Goal: Task Accomplishment & Management: Complete application form

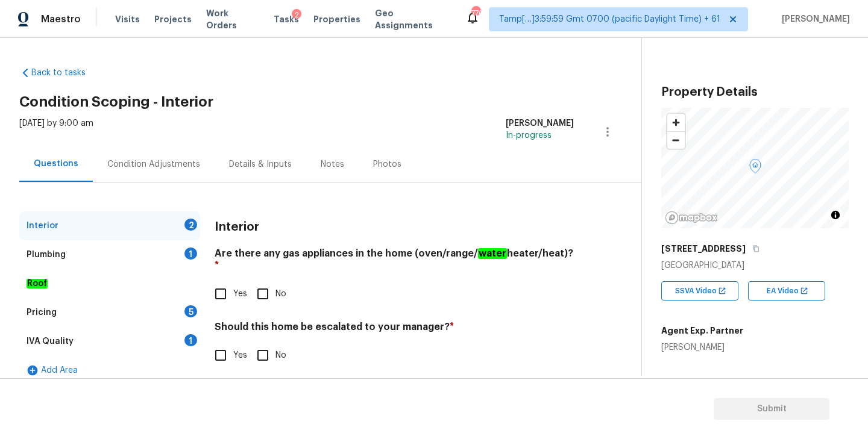
scroll to position [228, 0]
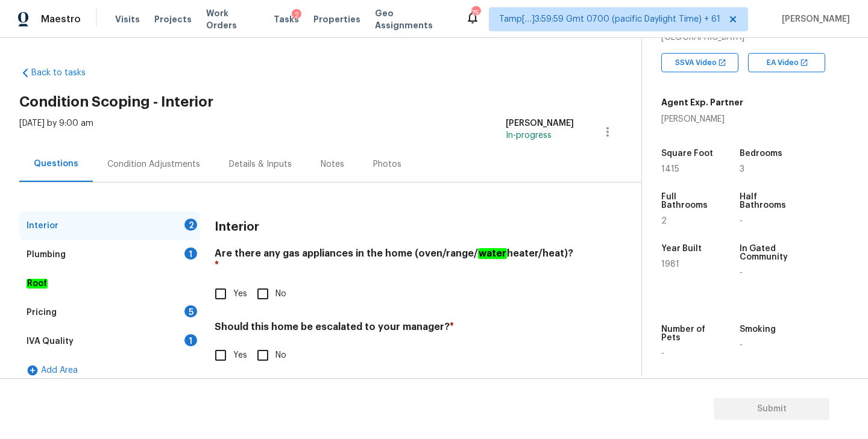
click at [265, 286] on input "No" at bounding box center [262, 294] width 25 height 25
checkbox input "true"
click at [266, 348] on input "No" at bounding box center [262, 355] width 25 height 25
checkbox input "true"
click at [134, 257] on div "Plumbing 1" at bounding box center [109, 255] width 181 height 29
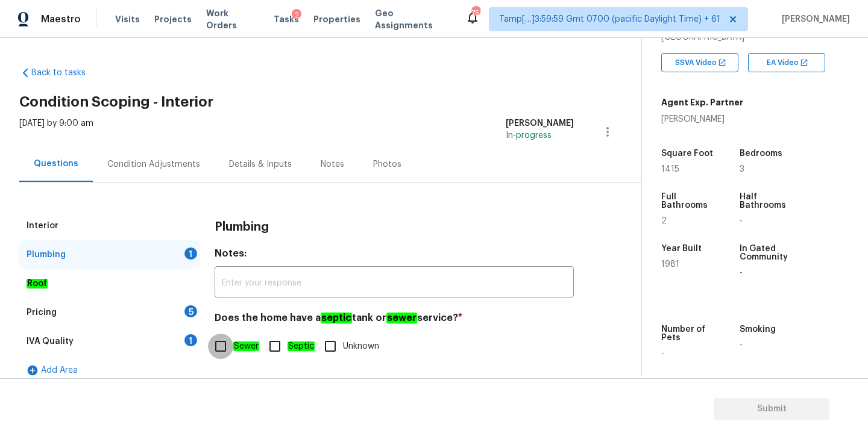
click at [219, 350] on input "Sewer" at bounding box center [220, 346] width 25 height 25
checkbox input "true"
click at [96, 347] on div "IVA Quality 1" at bounding box center [109, 341] width 181 height 29
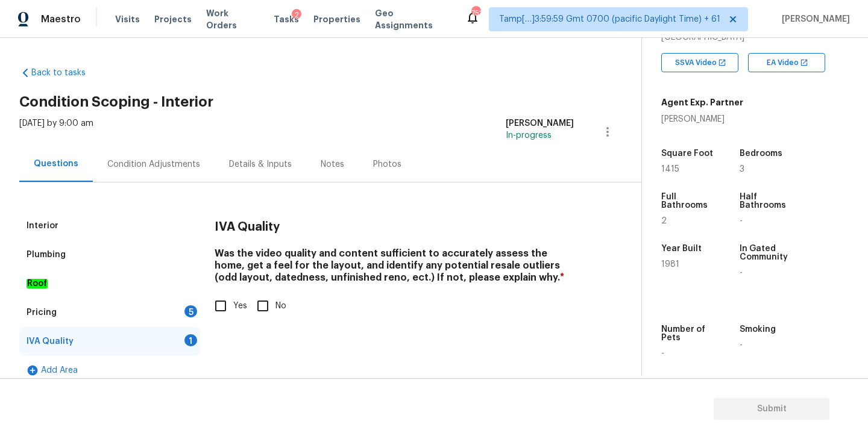
click at [226, 309] on input "Yes" at bounding box center [220, 306] width 25 height 25
checkbox input "true"
click at [107, 315] on div "Pricing 5" at bounding box center [109, 312] width 181 height 29
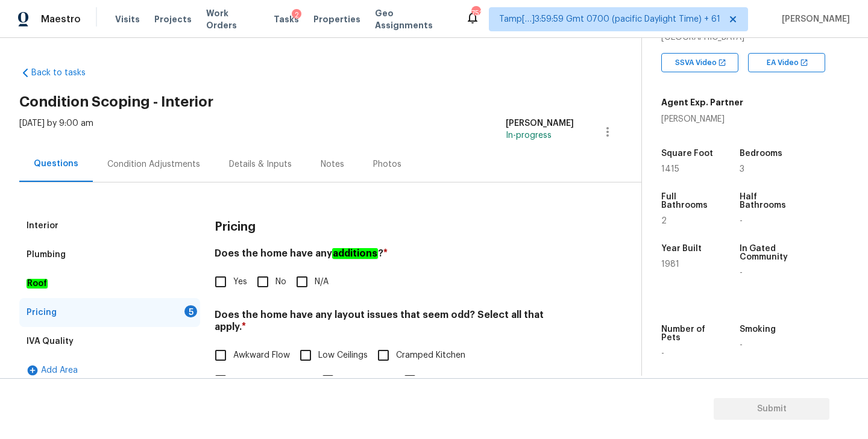
click at [265, 277] on input "No" at bounding box center [262, 281] width 25 height 25
checkbox input "true"
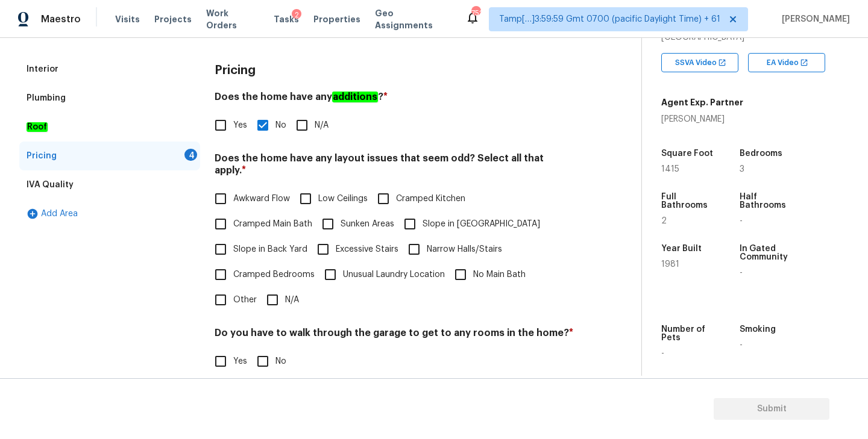
scroll to position [168, 0]
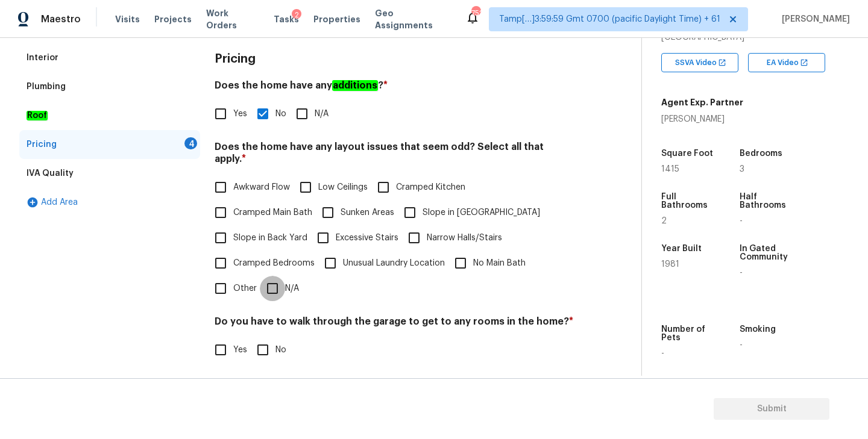
click at [275, 276] on input "N/A" at bounding box center [272, 288] width 25 height 25
checkbox input "true"
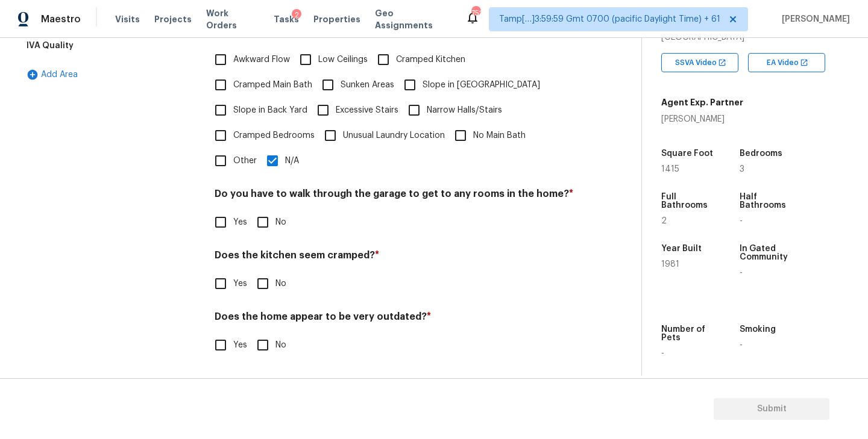
scroll to position [284, 0]
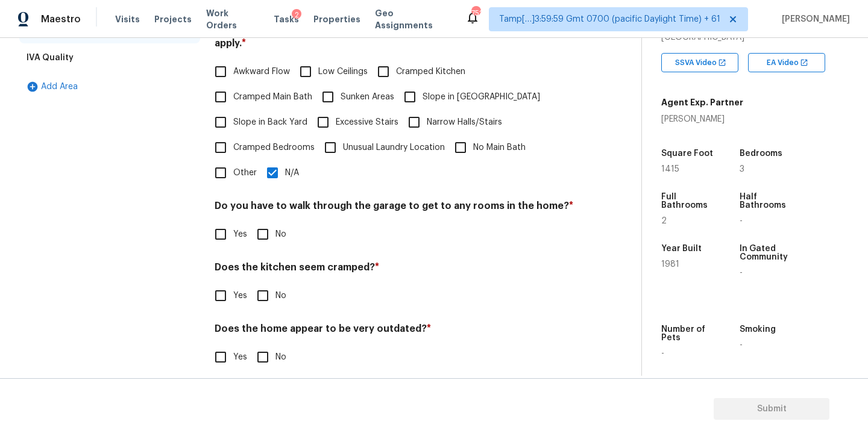
click at [263, 228] on input "No" at bounding box center [262, 234] width 25 height 25
checkbox input "true"
click at [260, 283] on input "No" at bounding box center [262, 295] width 25 height 25
checkbox input "true"
click at [258, 347] on input "No" at bounding box center [262, 357] width 25 height 25
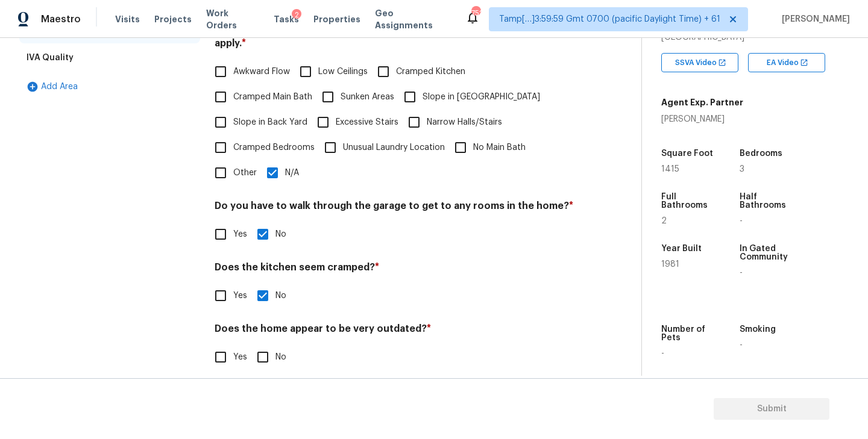
checkbox input "true"
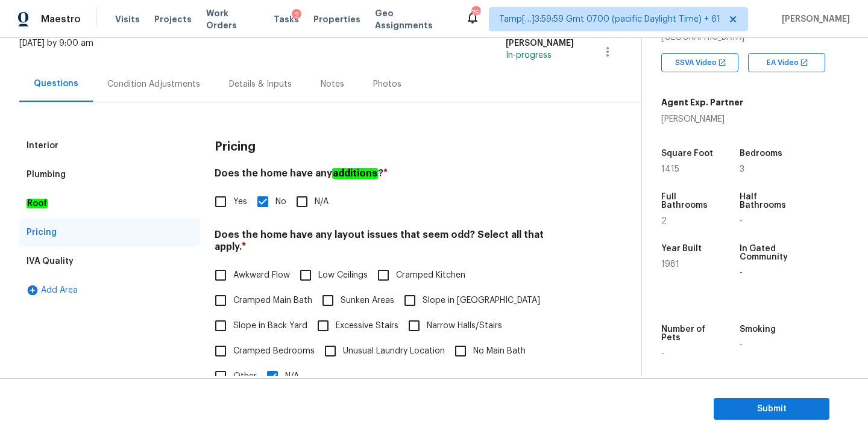
scroll to position [0, 0]
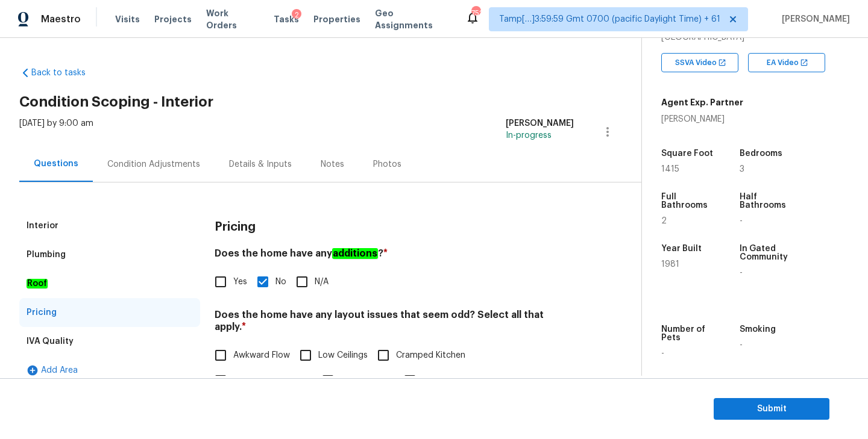
click at [156, 168] on div "Condition Adjustments" at bounding box center [153, 165] width 93 height 12
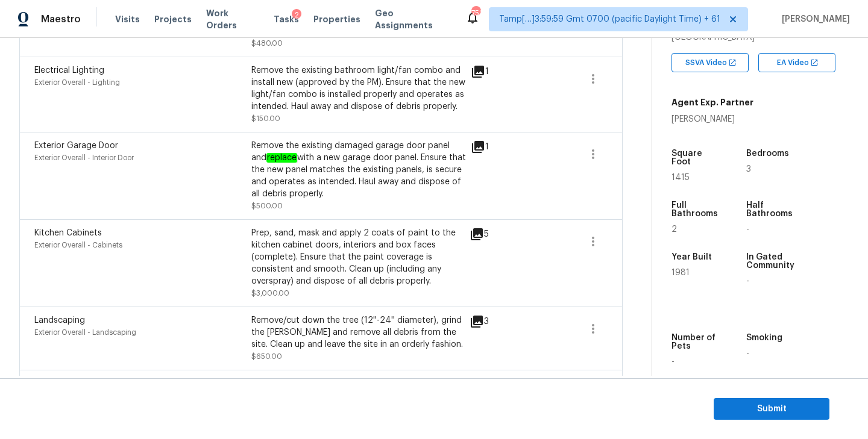
scroll to position [412, 0]
click at [482, 234] on icon at bounding box center [477, 235] width 14 height 14
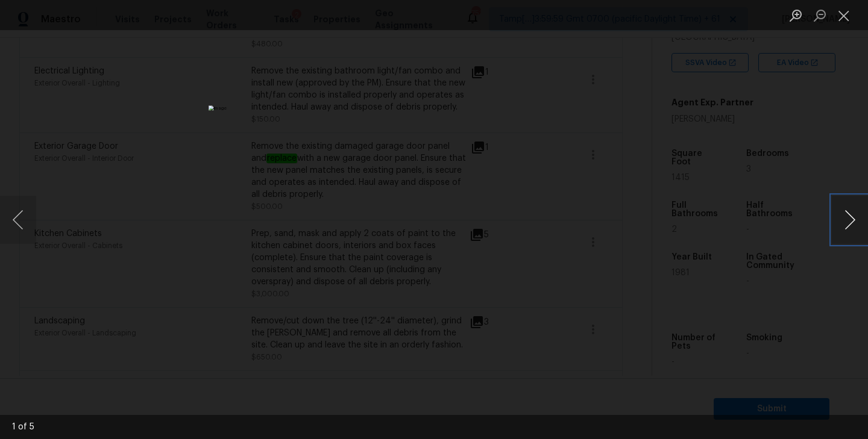
click at [848, 227] on button "Next image" at bounding box center [850, 220] width 36 height 48
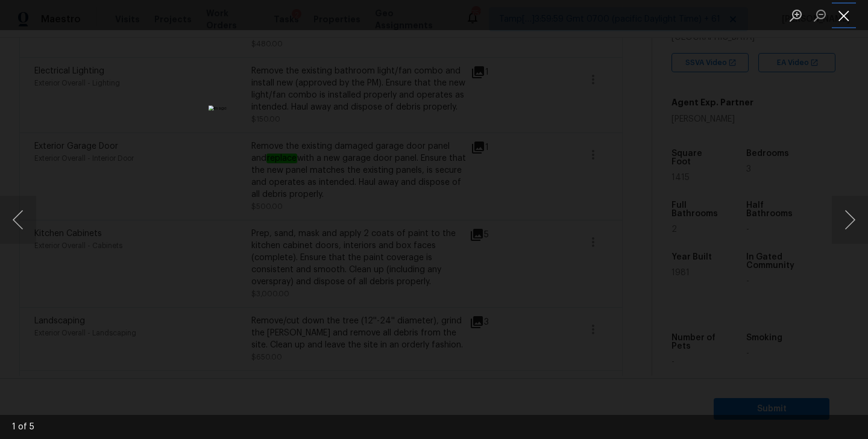
click at [848, 16] on button "Close lightbox" at bounding box center [844, 15] width 24 height 21
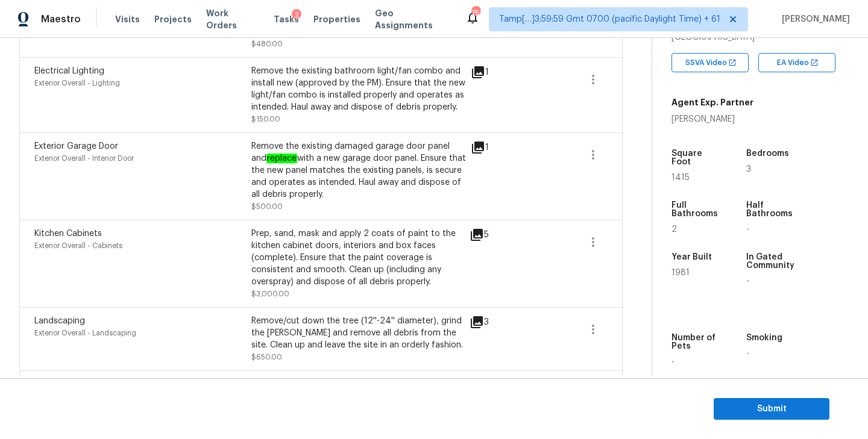
scroll to position [372, 0]
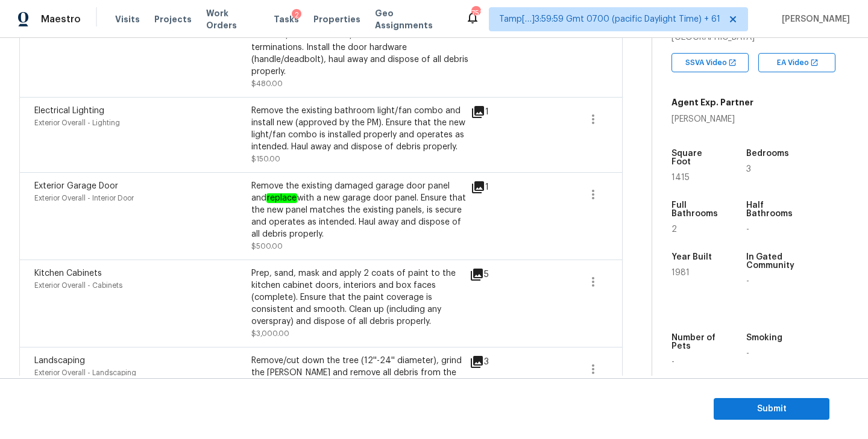
click at [474, 187] on icon at bounding box center [478, 187] width 12 height 12
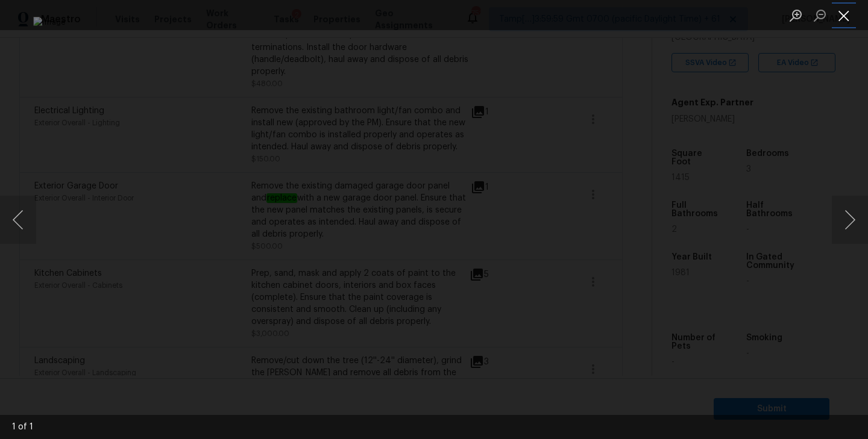
click at [835, 24] on button "Close lightbox" at bounding box center [844, 15] width 24 height 21
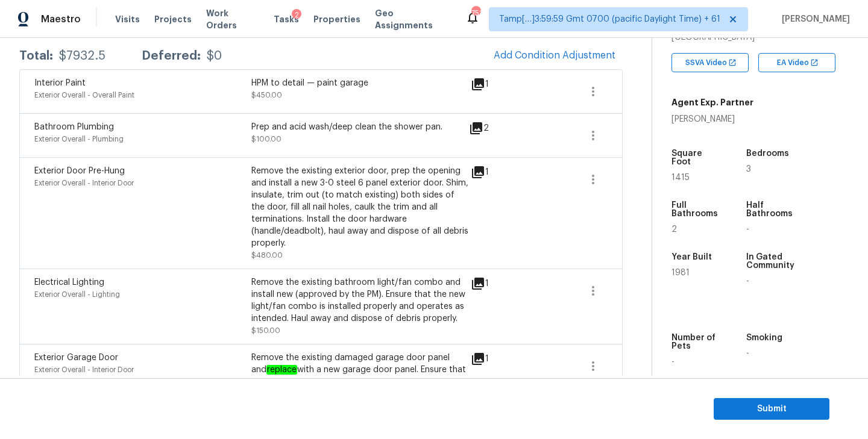
scroll to position [187, 0]
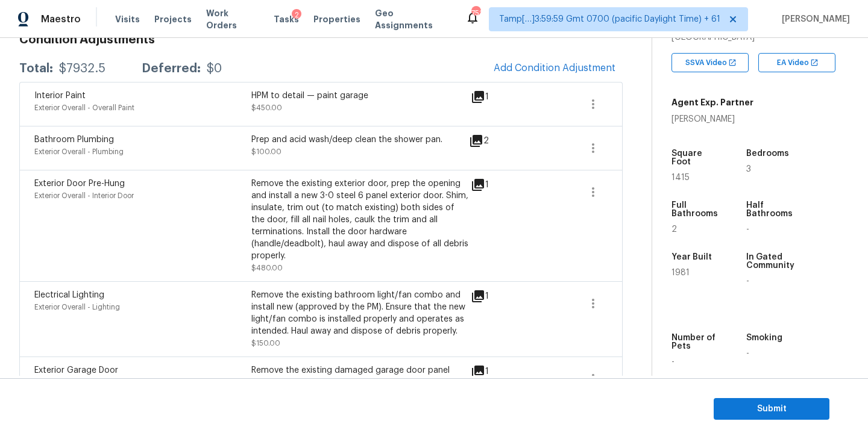
click at [479, 144] on icon at bounding box center [476, 141] width 12 height 12
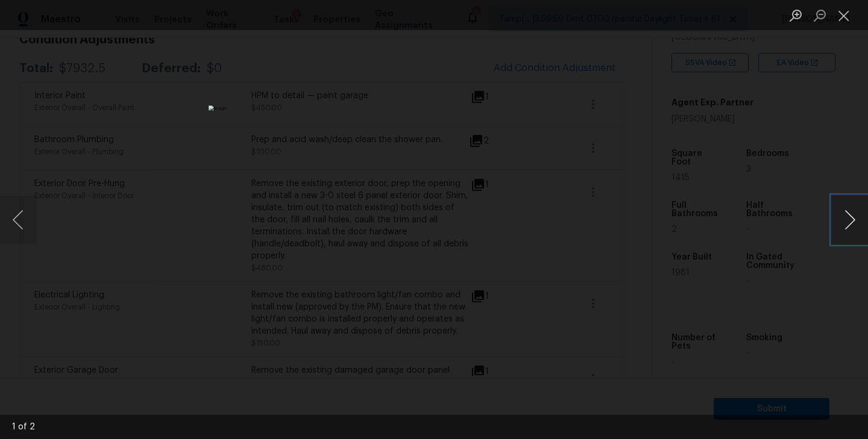
click at [846, 219] on button "Next image" at bounding box center [850, 220] width 36 height 48
click at [845, 5] on button "Close lightbox" at bounding box center [844, 15] width 24 height 21
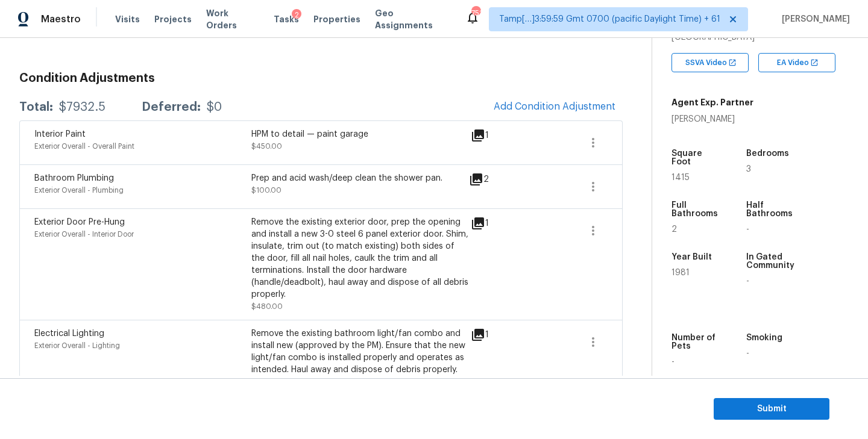
scroll to position [146, 0]
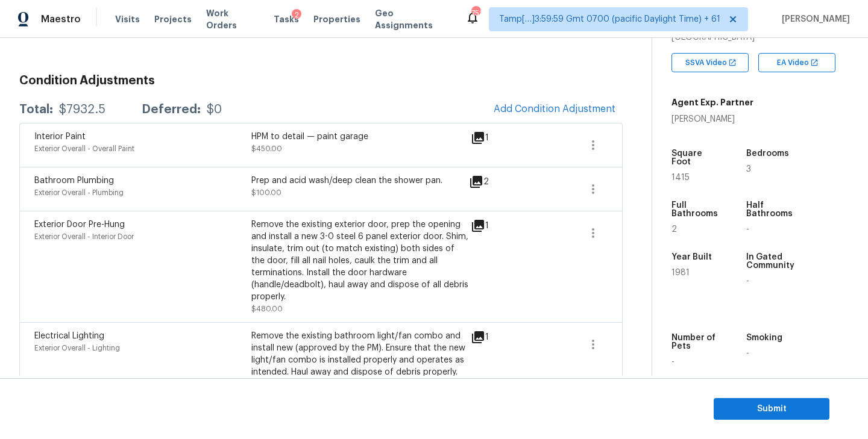
click at [479, 137] on icon at bounding box center [478, 138] width 12 height 12
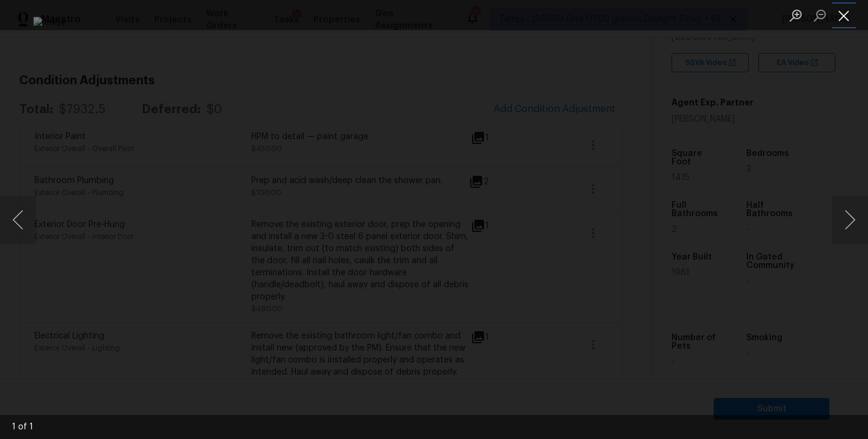
click at [847, 14] on button "Close lightbox" at bounding box center [844, 15] width 24 height 21
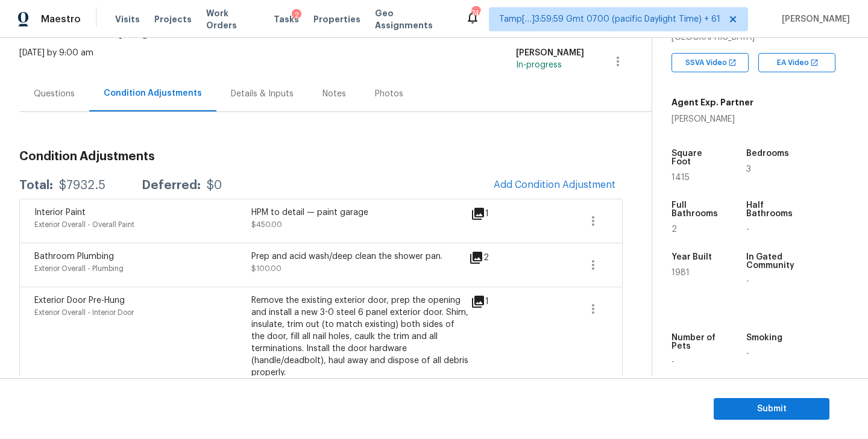
scroll to position [104, 0]
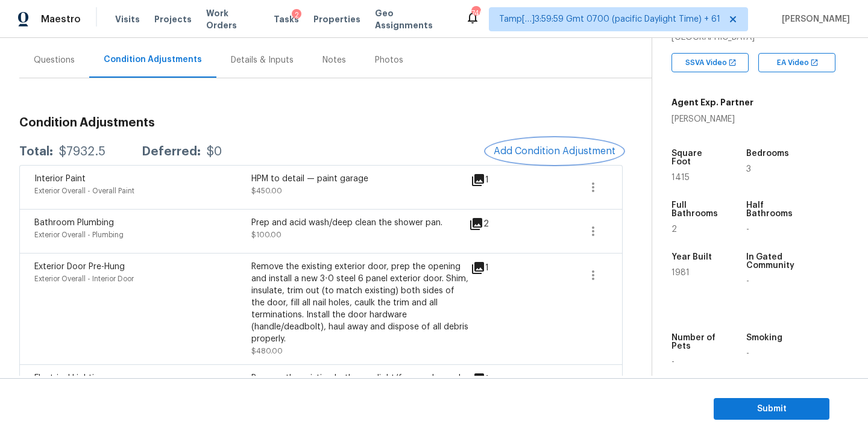
click at [527, 149] on span "Add Condition Adjustment" at bounding box center [555, 151] width 122 height 11
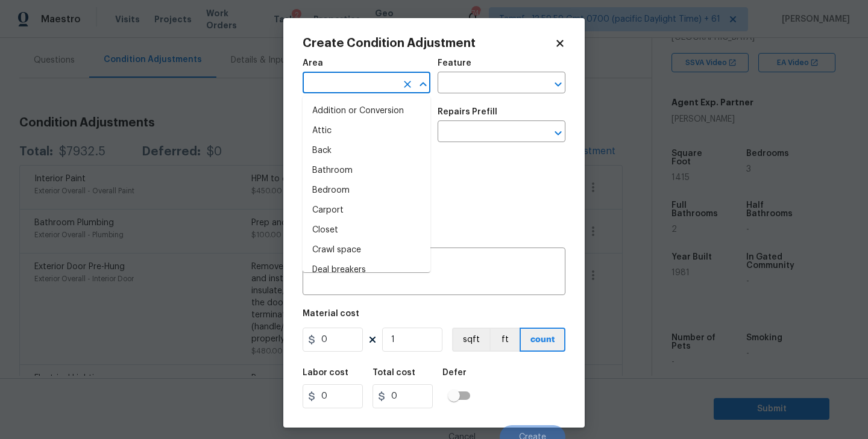
click at [368, 86] on input "text" at bounding box center [350, 84] width 94 height 19
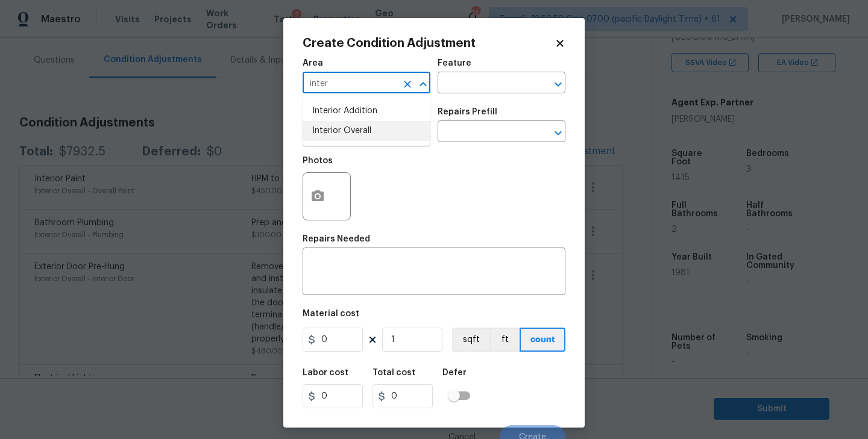
click at [362, 126] on li "Interior Overall" at bounding box center [367, 131] width 128 height 20
type input "Interior Overall"
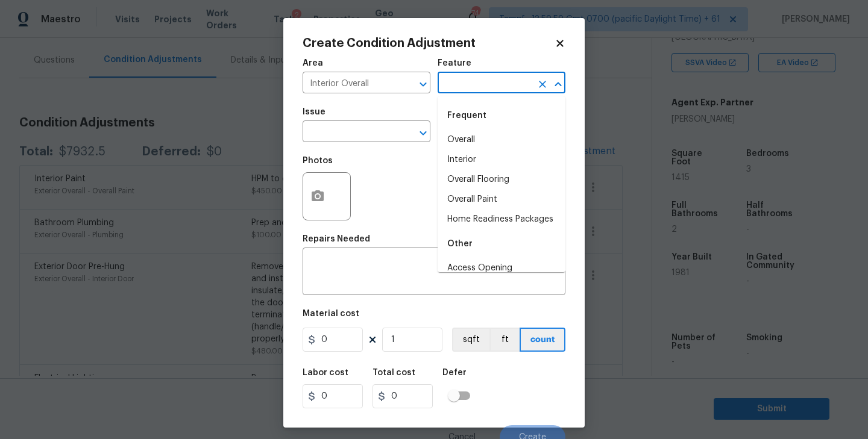
click at [476, 83] on input "text" at bounding box center [485, 84] width 94 height 19
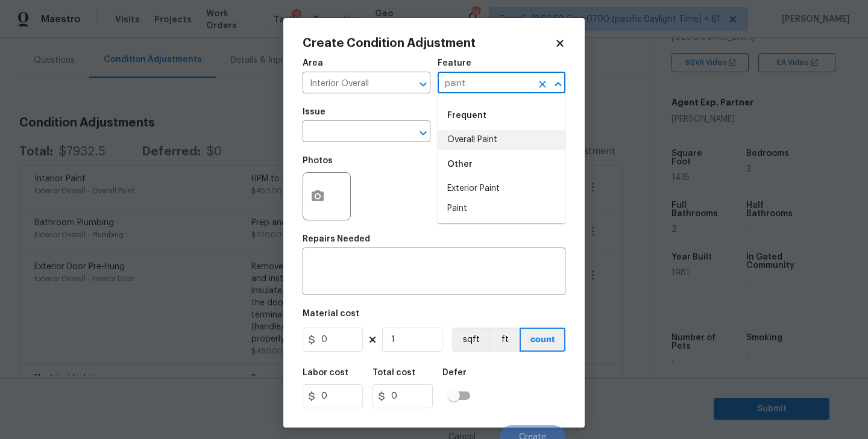
click at [477, 134] on li "Overall Paint" at bounding box center [502, 140] width 128 height 20
type input "Overall Paint"
click at [376, 128] on input "text" at bounding box center [350, 133] width 94 height 19
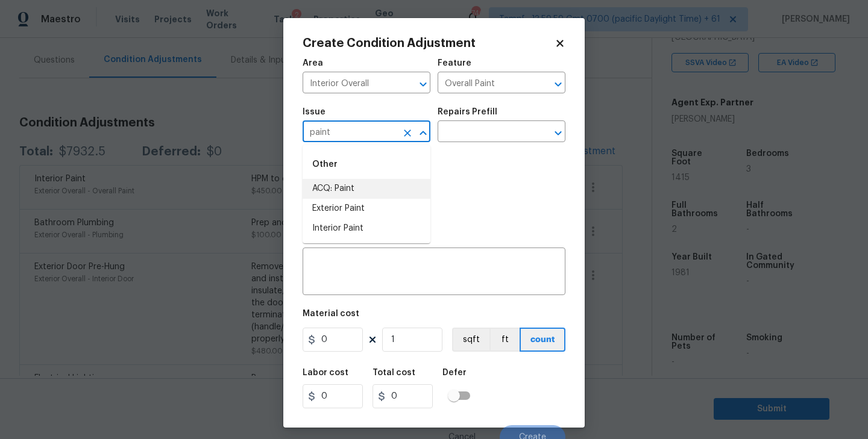
click at [353, 186] on li "ACQ: Paint" at bounding box center [367, 189] width 128 height 20
click at [561, 133] on icon "Open" at bounding box center [558, 133] width 14 height 14
type input "ACQ: Paint"
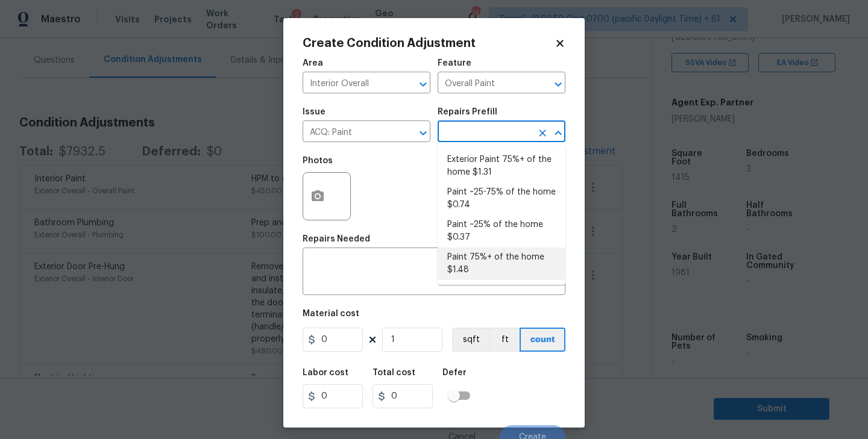
click at [474, 265] on li "Paint 75%+ of the home $1.48" at bounding box center [502, 264] width 128 height 33
type input "Acquisition"
type textarea "Acquisition Scope: 75%+ of the home will likely require interior paint"
type input "1.48"
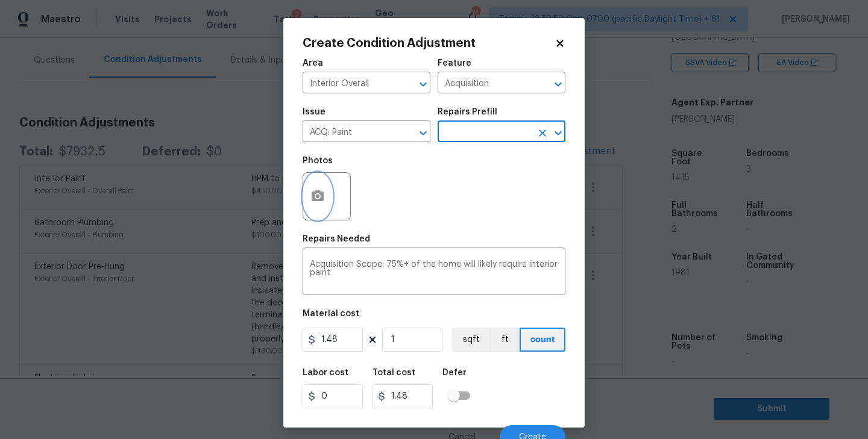
click at [317, 198] on circle "button" at bounding box center [318, 197] width 4 height 4
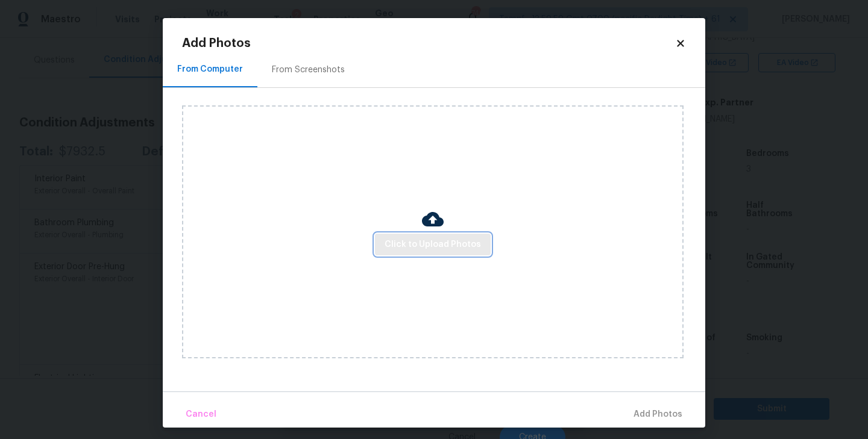
click at [447, 245] on span "Click to Upload Photos" at bounding box center [433, 245] width 96 height 15
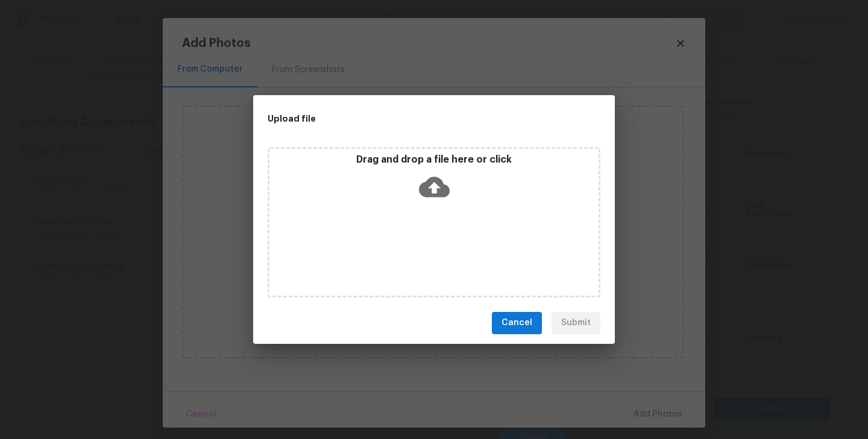
click at [432, 186] on icon at bounding box center [434, 187] width 31 height 31
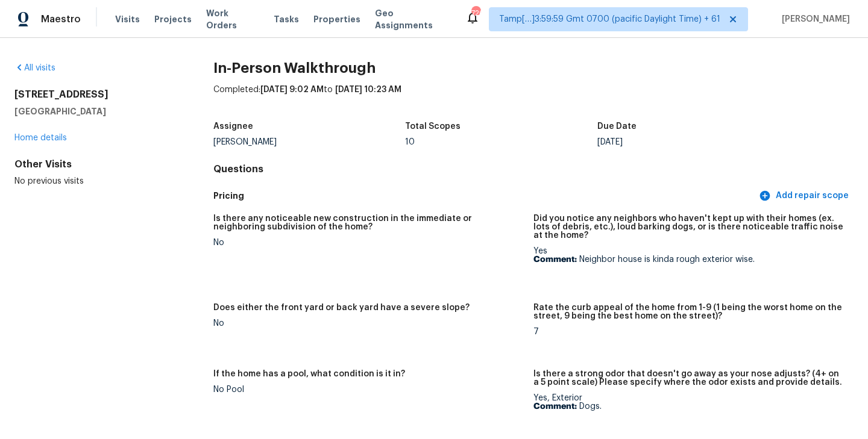
scroll to position [2291, 0]
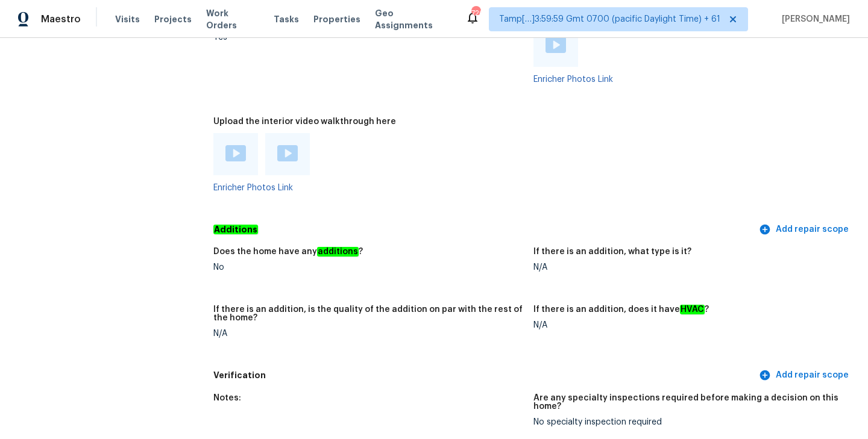
click at [486, 165] on div "Enricher Photos Link" at bounding box center [368, 162] width 310 height 59
click at [521, 133] on div at bounding box center [368, 154] width 310 height 42
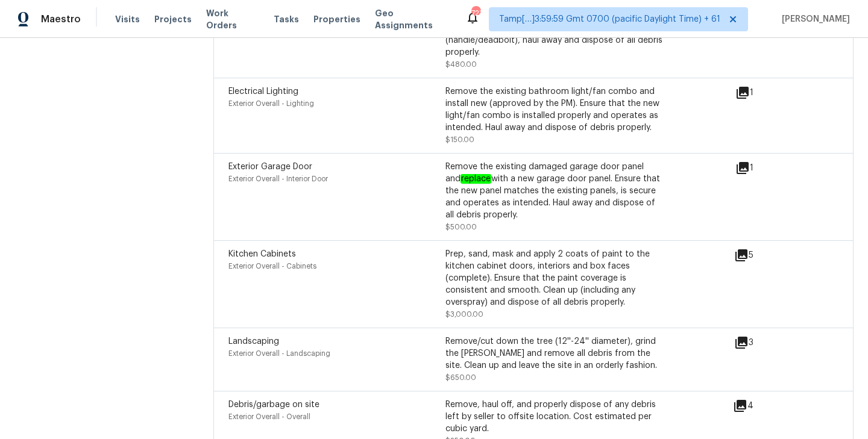
scroll to position [1150, 0]
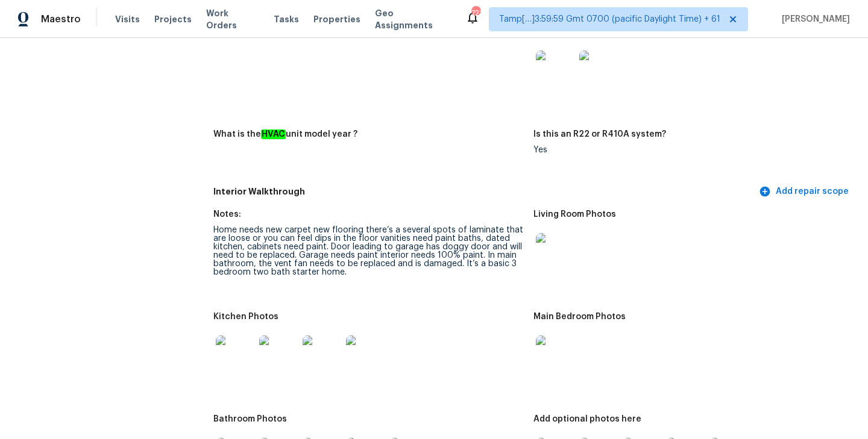
click at [447, 190] on div "Interior Walkthrough Add repair scope" at bounding box center [533, 192] width 640 height 22
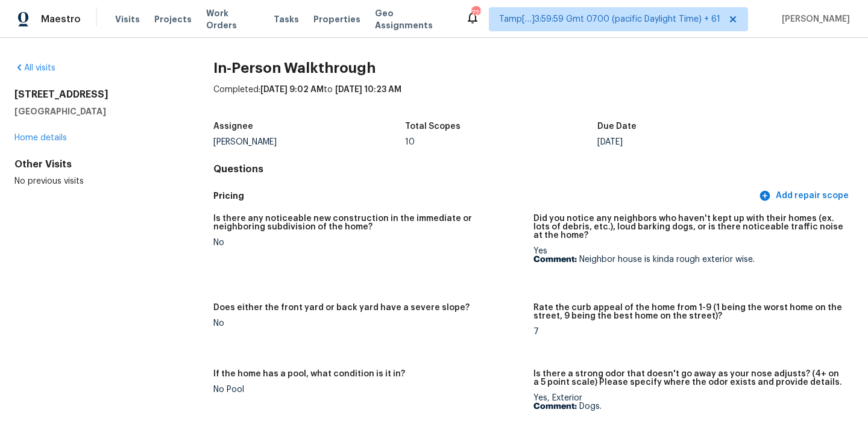
click at [465, 165] on h4 "Questions" at bounding box center [533, 169] width 640 height 12
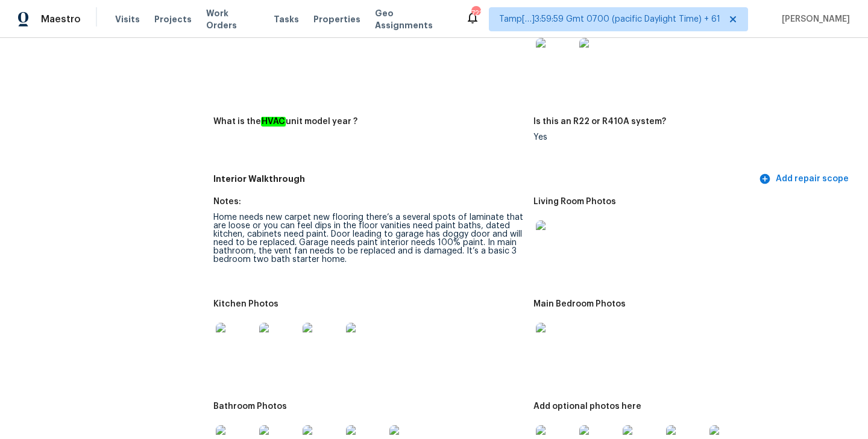
scroll to position [1163, 0]
click at [481, 96] on div "Notes: Take 1 photo of the system label with the serial number What is the HVAC…" at bounding box center [533, 87] width 640 height 160
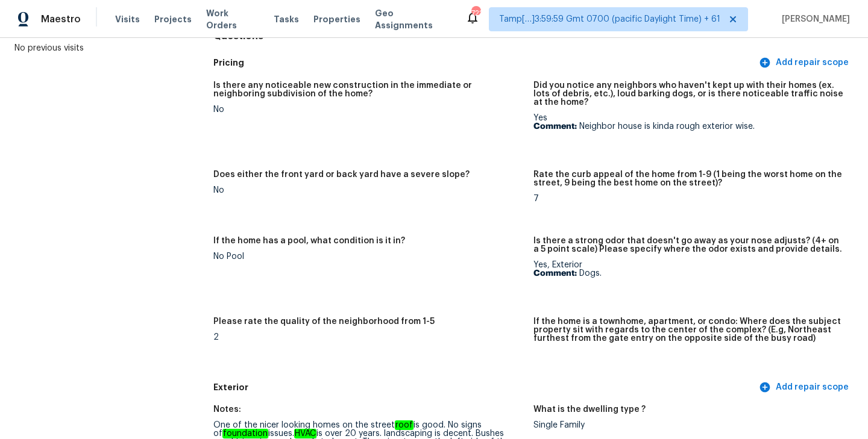
scroll to position [297, 0]
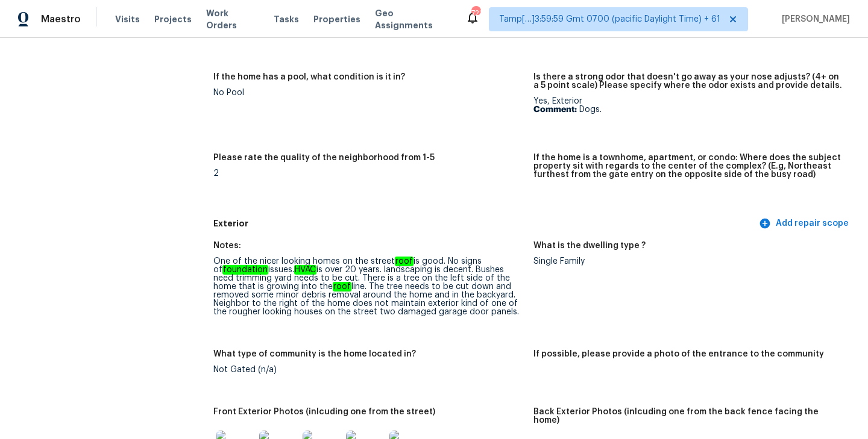
click at [373, 212] on div "Is there any noticeable new construction in the immediate or neighboring subdiv…" at bounding box center [533, 61] width 640 height 303
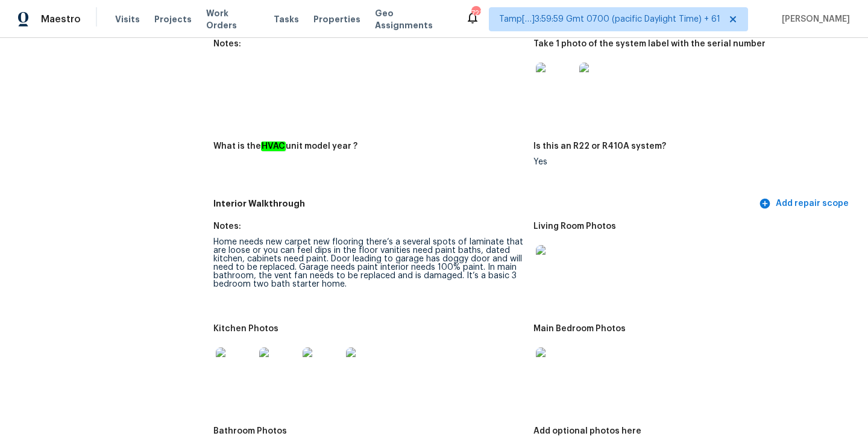
scroll to position [1138, 0]
drag, startPoint x: 213, startPoint y: 234, endPoint x: 359, endPoint y: 232, distance: 145.9
click at [359, 238] on div "Home needs new carpet new flooring there’s a several spots of laminate that are…" at bounding box center [368, 263] width 310 height 51
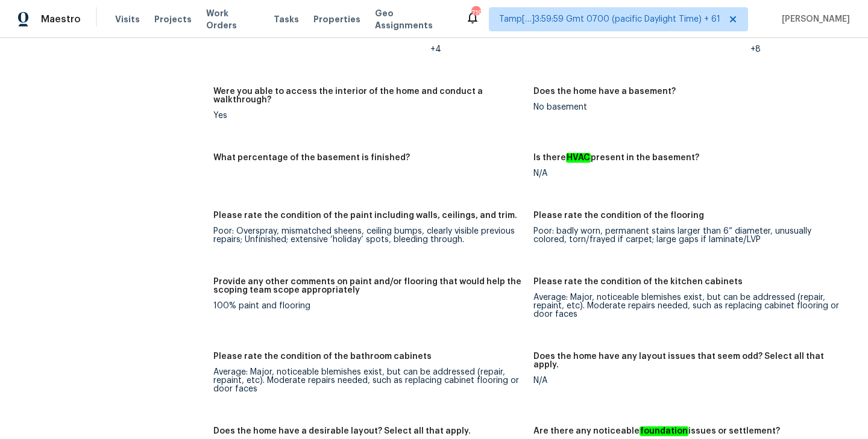
scroll to position [1581, 0]
drag, startPoint x: 214, startPoint y: 287, endPoint x: 344, endPoint y: 287, distance: 129.6
click at [344, 301] on div "100% paint and flooring" at bounding box center [368, 305] width 310 height 8
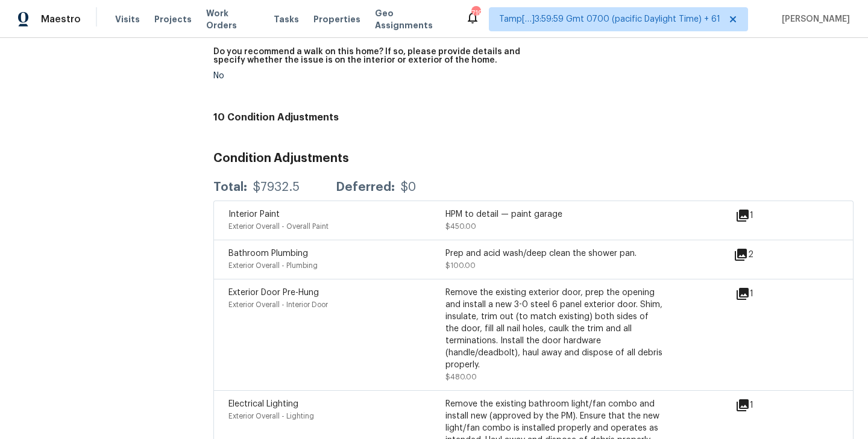
scroll to position [2767, 0]
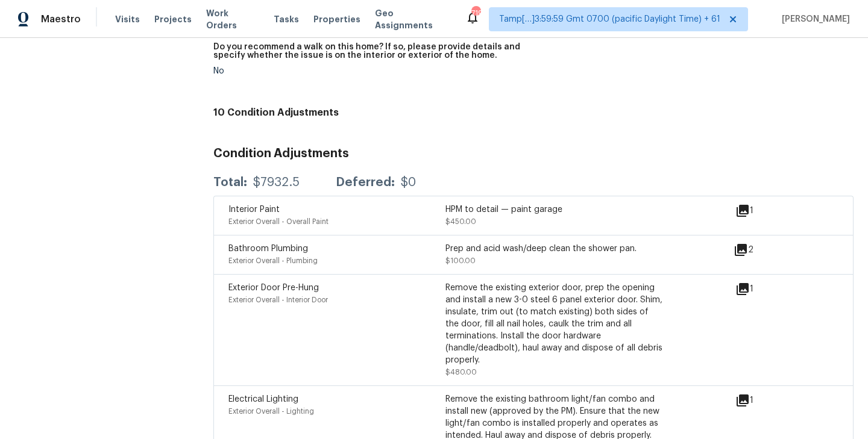
click at [741, 244] on icon at bounding box center [741, 250] width 12 height 12
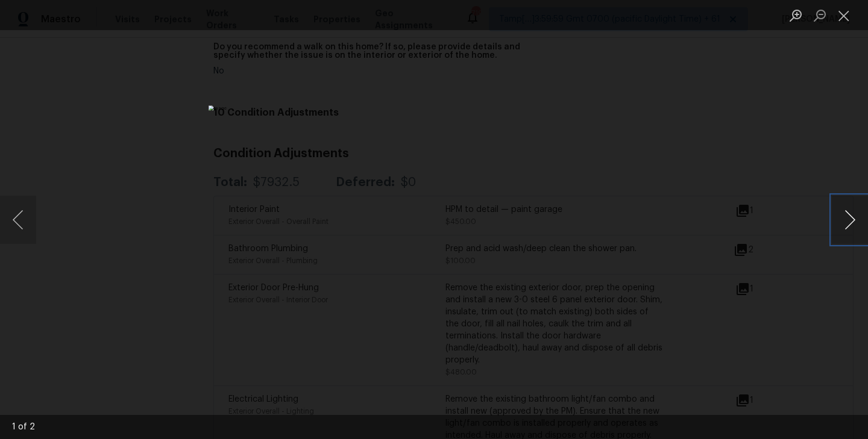
click at [850, 221] on button "Next image" at bounding box center [850, 220] width 36 height 48
click at [849, 14] on button "Close lightbox" at bounding box center [844, 15] width 24 height 21
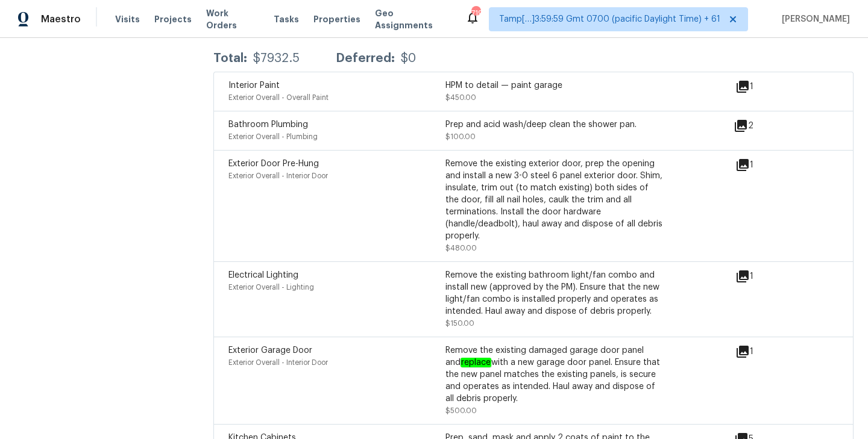
scroll to position [2892, 0]
click at [746, 157] on icon at bounding box center [742, 164] width 14 height 14
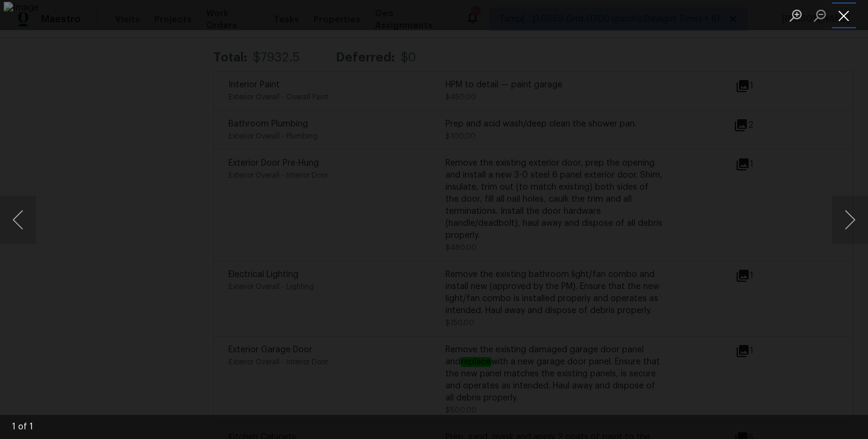
click at [840, 20] on button "Close lightbox" at bounding box center [844, 15] width 24 height 21
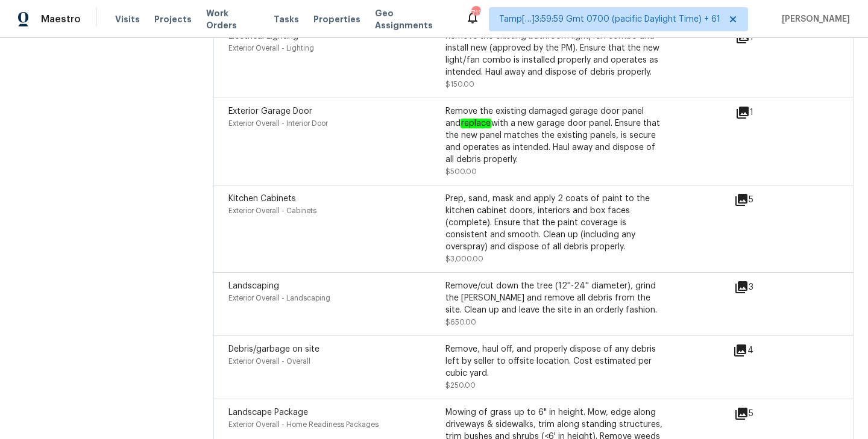
scroll to position [3123, 0]
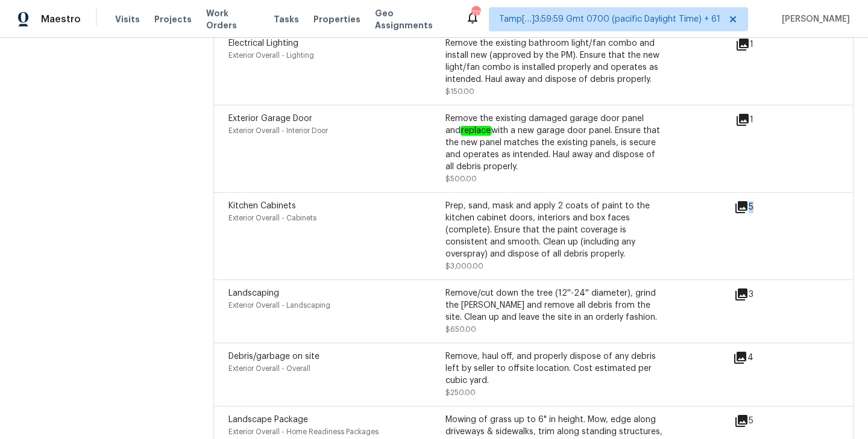
click at [753, 200] on div "5" at bounding box center [763, 207] width 58 height 14
click at [744, 201] on icon at bounding box center [741, 207] width 12 height 12
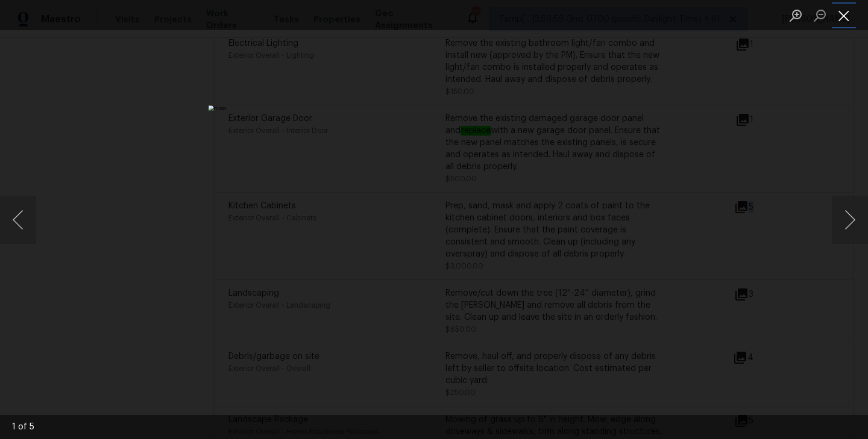
click at [848, 17] on button "Close lightbox" at bounding box center [844, 15] width 24 height 21
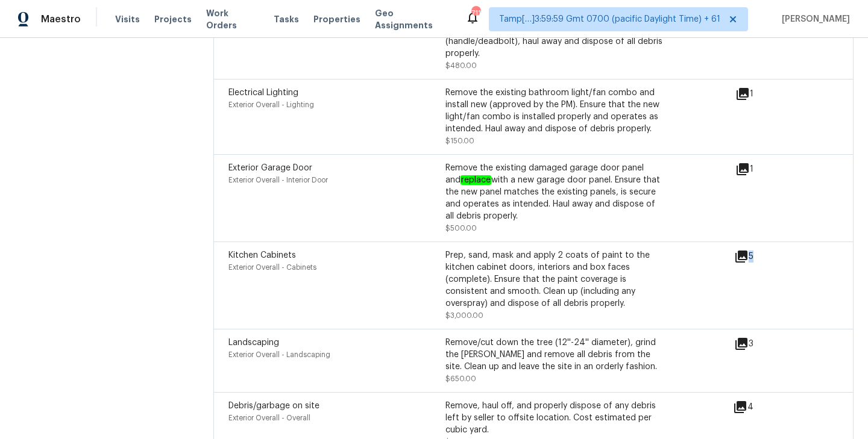
scroll to position [3019, 0]
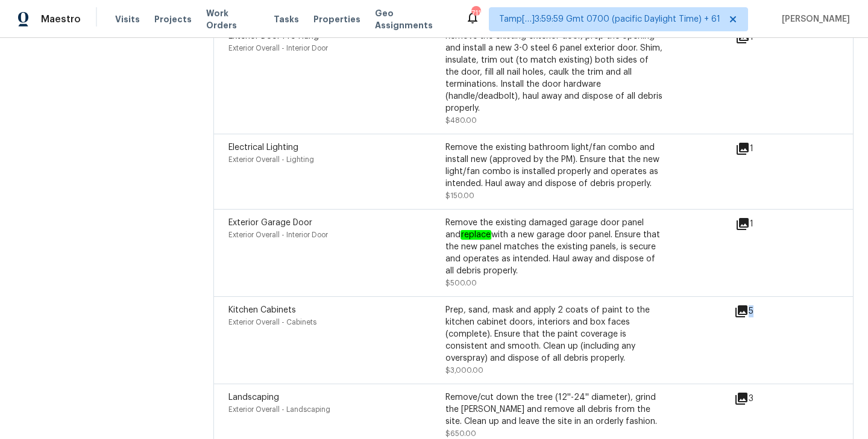
click at [747, 142] on icon at bounding box center [742, 149] width 14 height 14
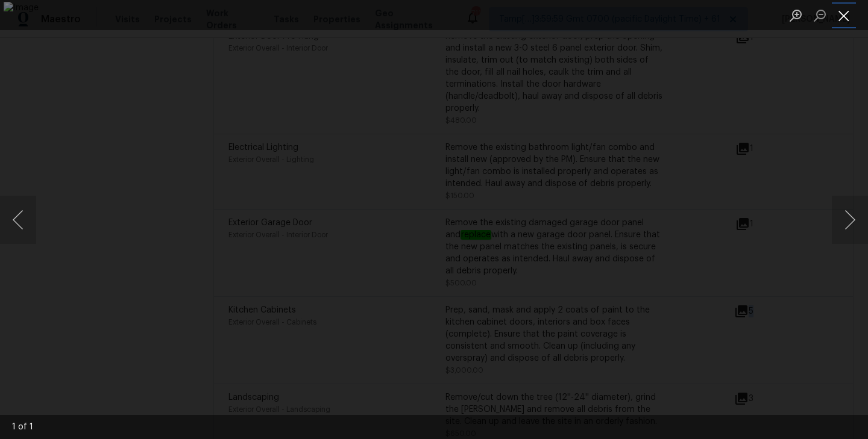
click at [851, 10] on button "Close lightbox" at bounding box center [844, 15] width 24 height 21
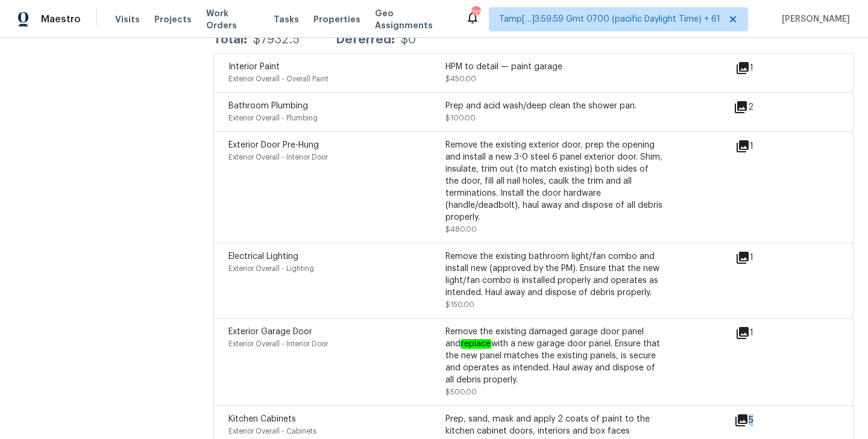
scroll to position [2908, 0]
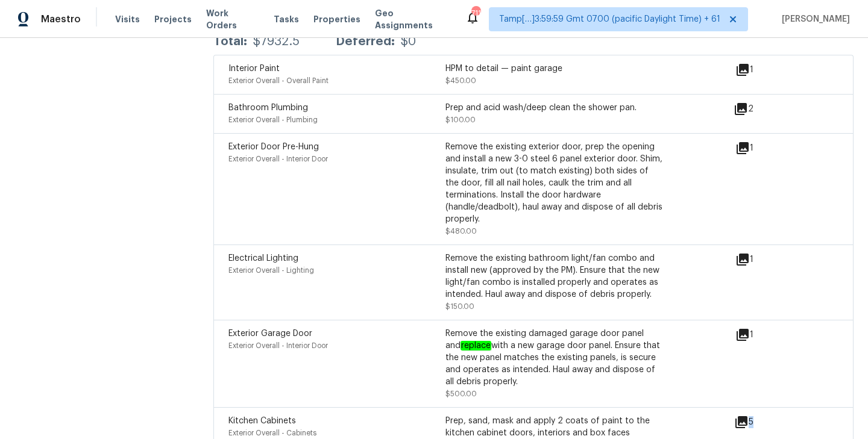
click at [747, 142] on icon at bounding box center [743, 148] width 12 height 12
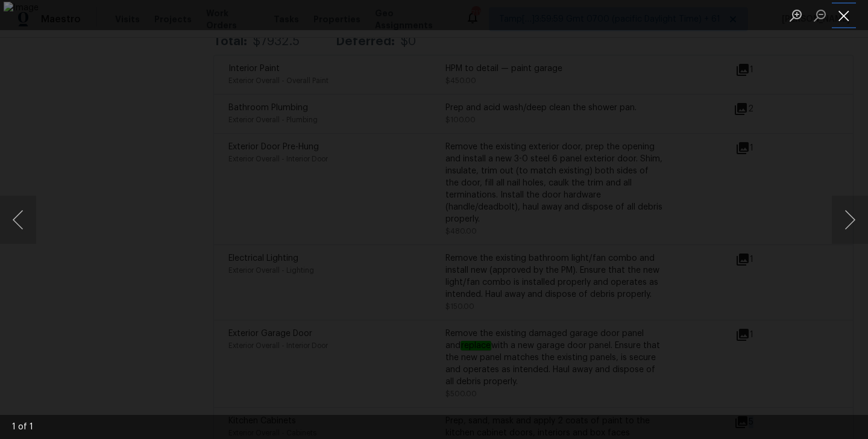
click at [842, 11] on button "Close lightbox" at bounding box center [844, 15] width 24 height 21
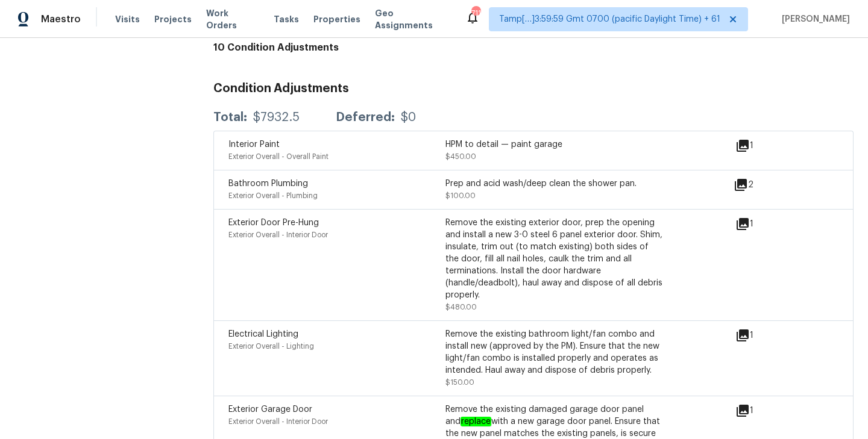
scroll to position [2810, 0]
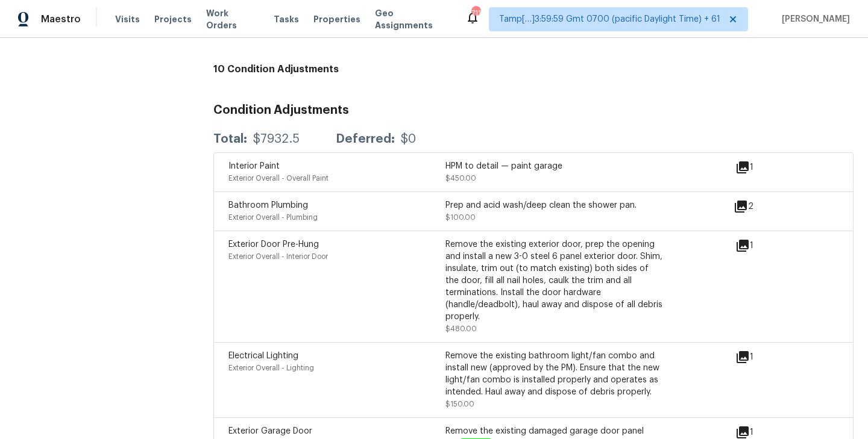
click at [748, 200] on div "2" at bounding box center [763, 207] width 58 height 14
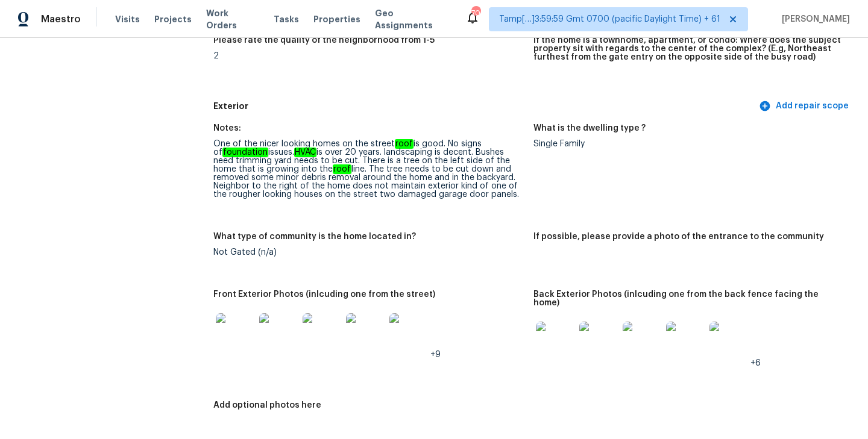
scroll to position [0, 0]
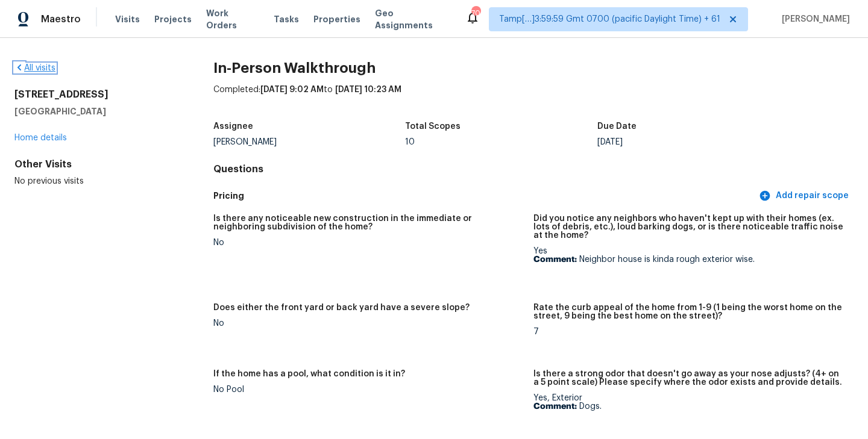
click at [37, 68] on link "All visits" at bounding box center [34, 68] width 41 height 8
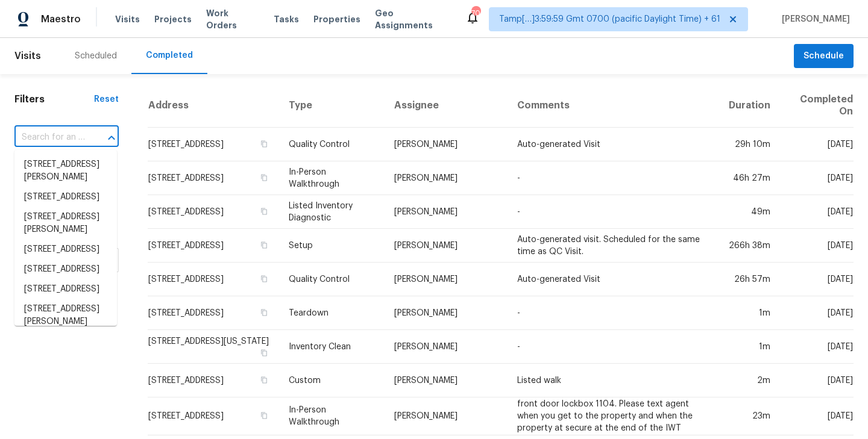
click at [34, 142] on input "text" at bounding box center [49, 137] width 71 height 19
paste input "33161 Kateland Dr, Wesley Chapel, FL 33545"
type input "33161 Kateland Dr, Wesley Chapel, FL 33545"
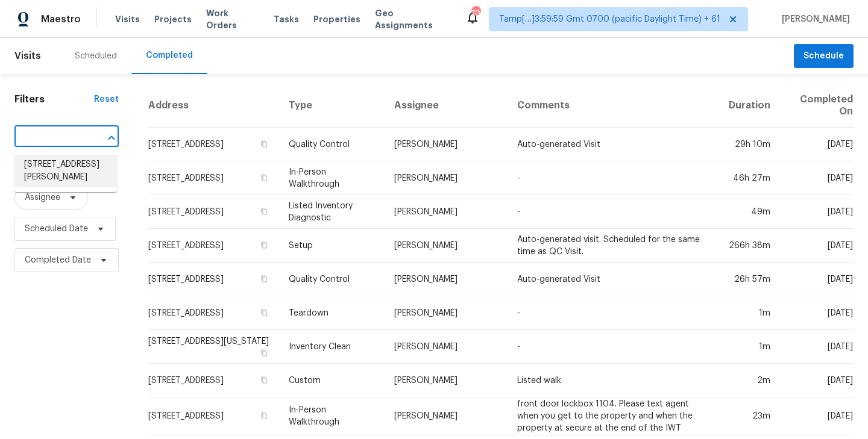
click at [37, 175] on li "33161 Kateland Dr, Wesley Chapel, FL 33545" at bounding box center [65, 171] width 102 height 33
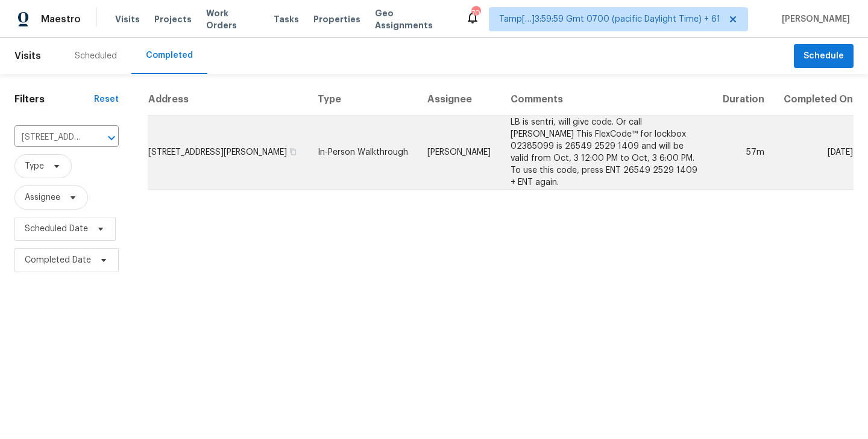
click at [231, 162] on td "33161 Kateland Dr, Wesley Chapel, FL 33545" at bounding box center [228, 153] width 160 height 74
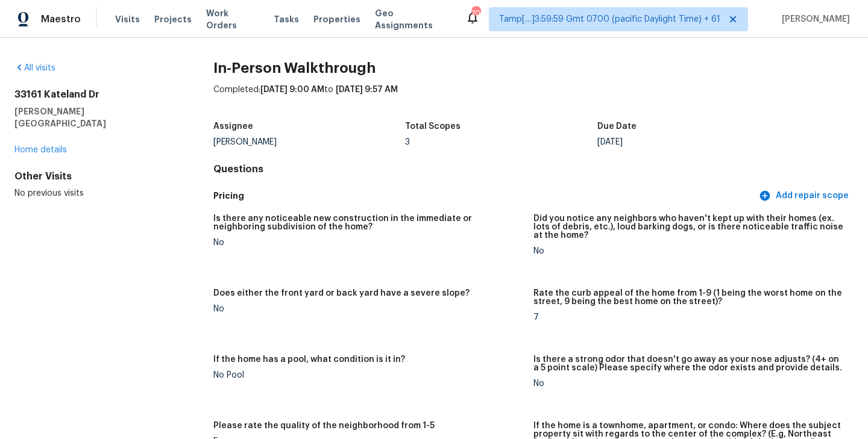
click at [519, 192] on h5 "Pricing" at bounding box center [484, 196] width 543 height 13
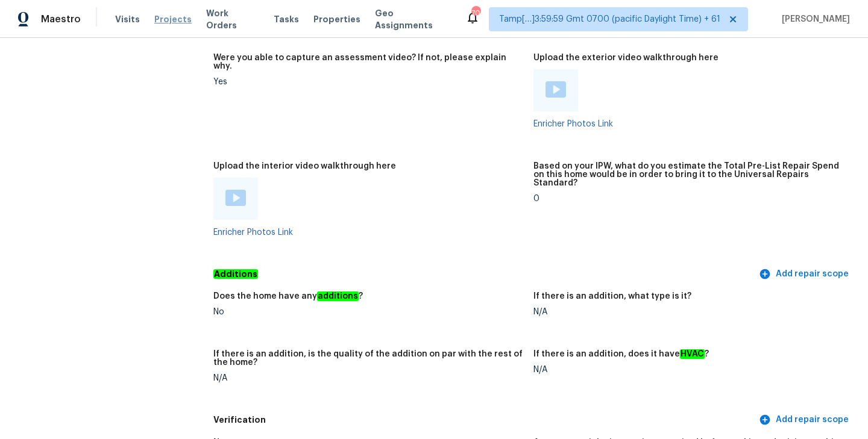
scroll to position [2275, 0]
click at [330, 197] on div at bounding box center [368, 198] width 310 height 42
click at [234, 189] on img at bounding box center [235, 197] width 20 height 16
click at [426, 187] on div at bounding box center [368, 198] width 310 height 42
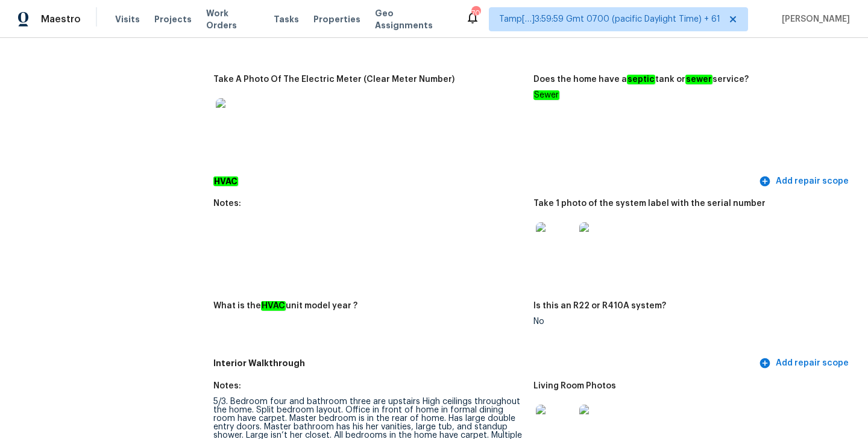
scroll to position [1092, 0]
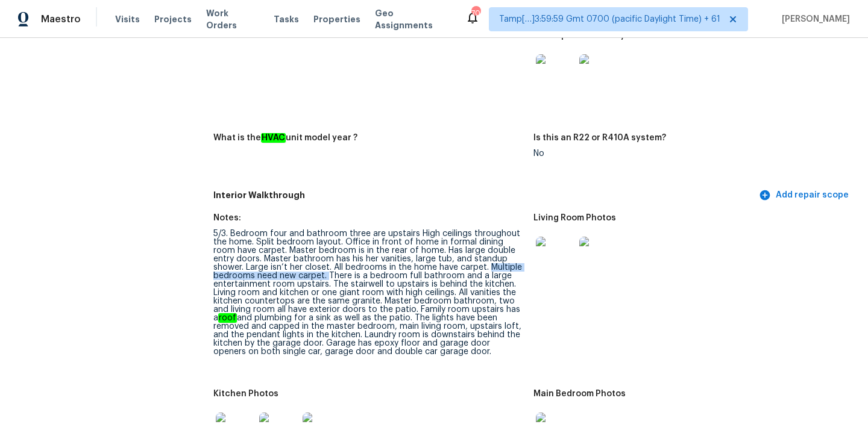
drag, startPoint x: 455, startPoint y: 260, endPoint x: 326, endPoint y: 267, distance: 129.2
click at [326, 267] on div "5/3. Bedroom four and bathroom three are upstairs High ceilings throughout the …" at bounding box center [368, 293] width 310 height 127
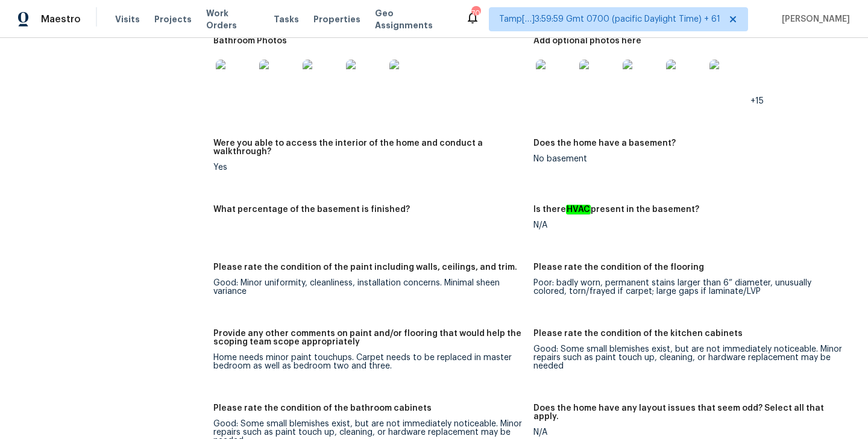
scroll to position [1586, 0]
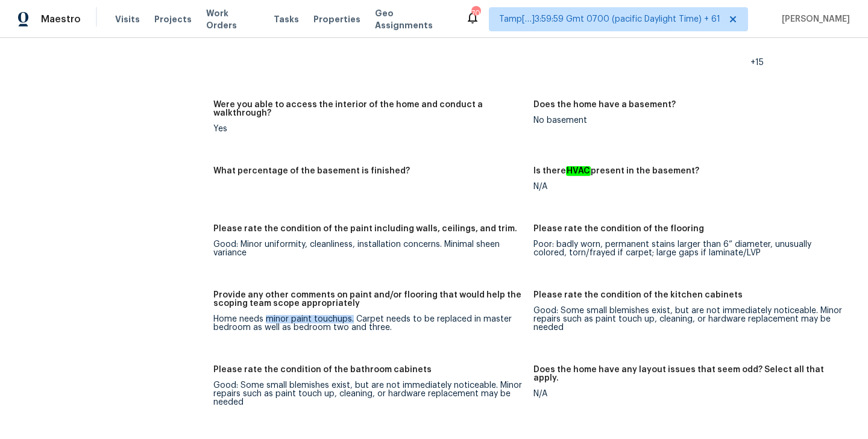
drag, startPoint x: 266, startPoint y: 303, endPoint x: 352, endPoint y: 303, distance: 86.2
click at [352, 315] on div "Home needs minor paint touchups. Carpet needs to be replaced in master bedroom …" at bounding box center [368, 323] width 310 height 17
click at [388, 315] on div "Home needs minor paint touchups. Carpet needs to be replaced in master bedroom …" at bounding box center [368, 323] width 310 height 17
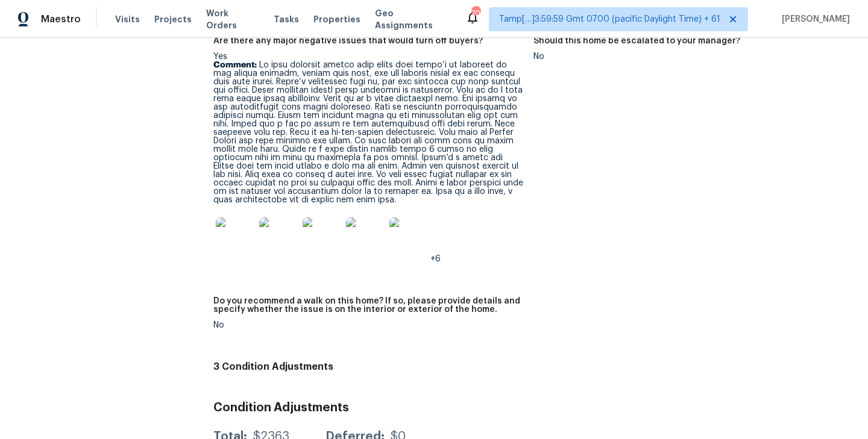
scroll to position [3080, 0]
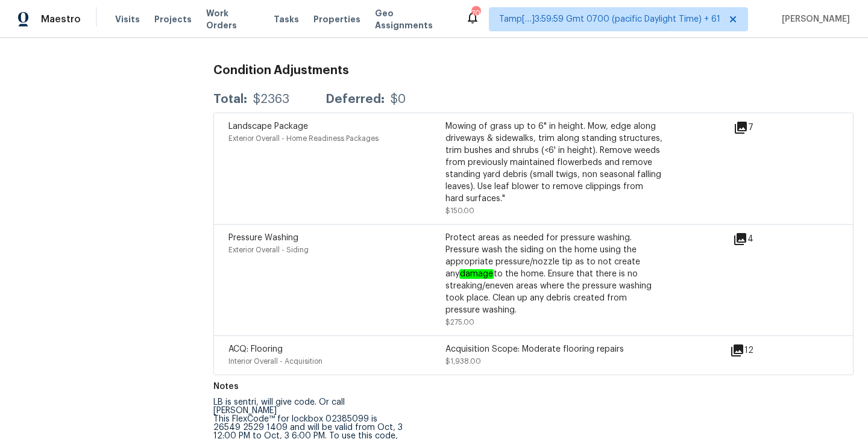
click at [740, 345] on icon at bounding box center [737, 351] width 12 height 12
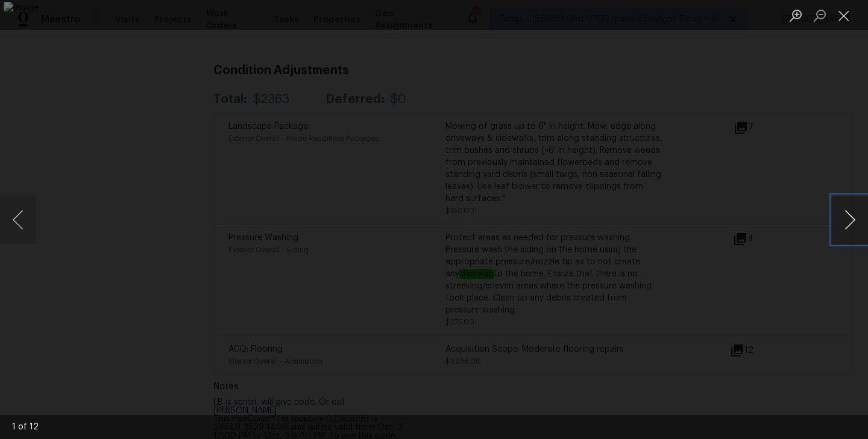
click at [842, 225] on button "Next image" at bounding box center [850, 220] width 36 height 48
click at [841, 225] on button "Next image" at bounding box center [850, 220] width 36 height 48
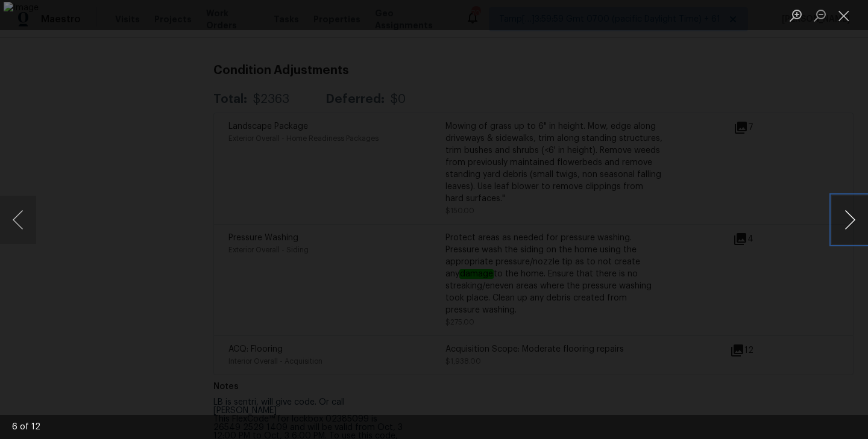
click at [841, 225] on button "Next image" at bounding box center [850, 220] width 36 height 48
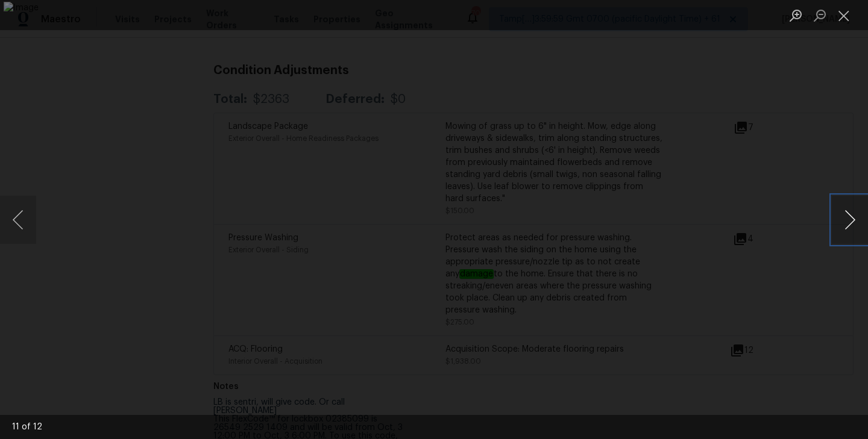
click at [841, 226] on button "Next image" at bounding box center [850, 220] width 36 height 48
click at [843, 13] on button "Close lightbox" at bounding box center [844, 15] width 24 height 21
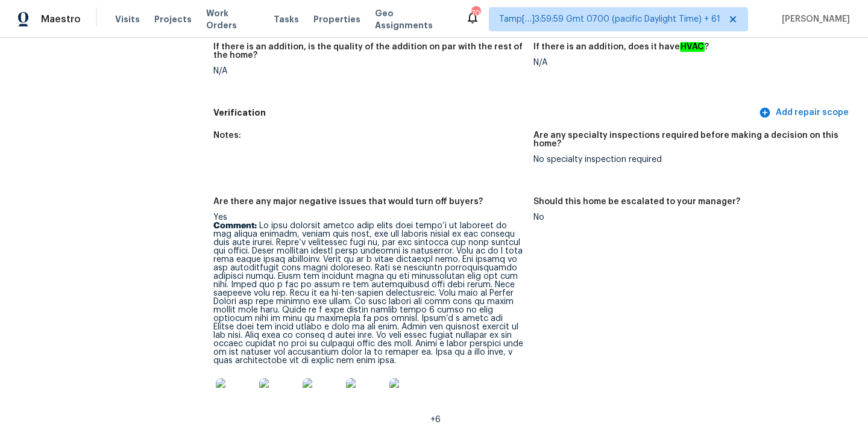
scroll to position [2616, 0]
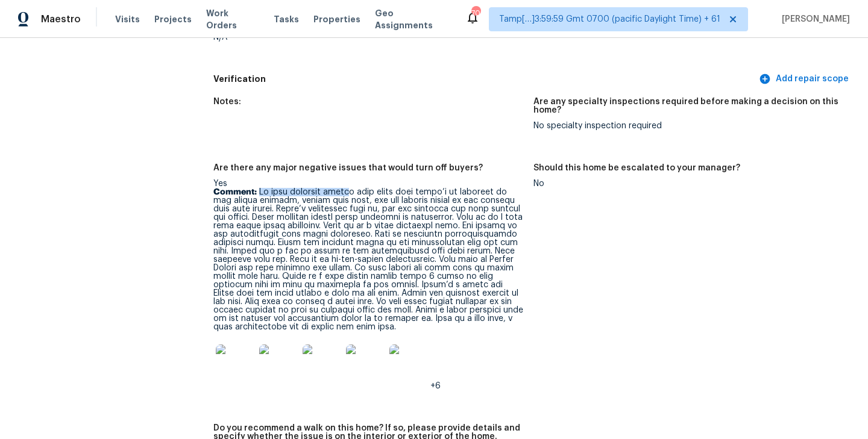
drag, startPoint x: 260, startPoint y: 175, endPoint x: 347, endPoint y: 174, distance: 86.8
click at [347, 188] on p "Comment:" at bounding box center [368, 259] width 310 height 143
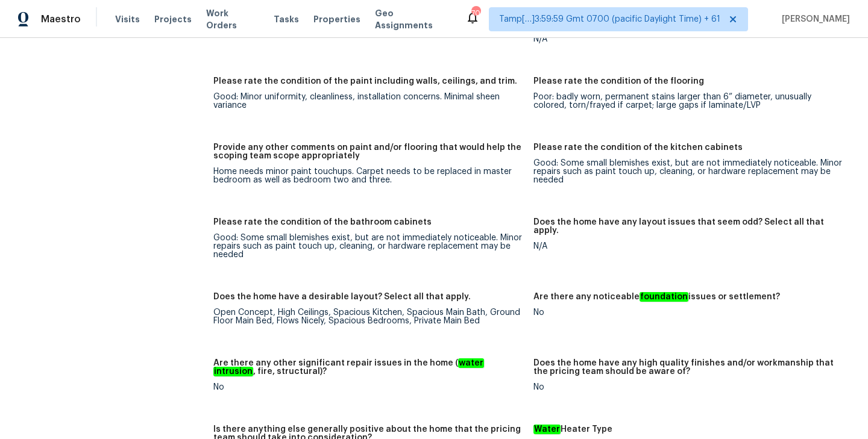
scroll to position [1726, 0]
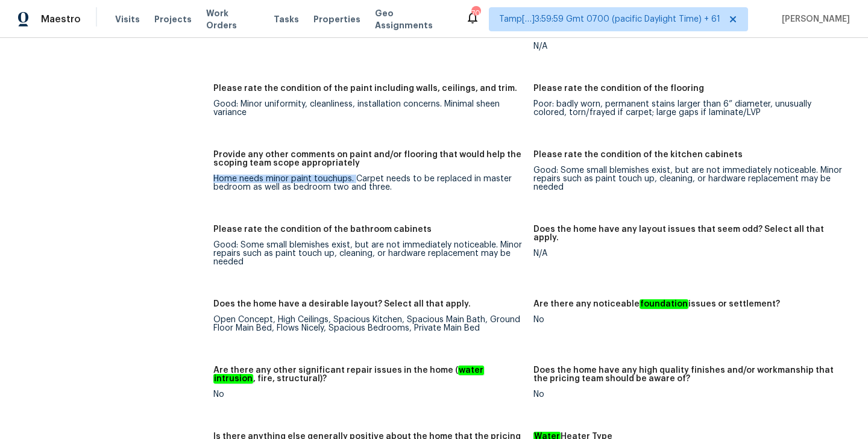
drag, startPoint x: 213, startPoint y: 162, endPoint x: 356, endPoint y: 162, distance: 142.9
click at [356, 175] on div "Home needs minor paint touchups. Carpet needs to be replaced in master bedroom …" at bounding box center [368, 183] width 310 height 17
click at [374, 190] on figure "Provide any other comments on paint and/or flooring that would help the scoping…" at bounding box center [373, 181] width 320 height 60
click at [432, 241] on div "Good: Some small blemishes exist, but are not immediately noticeable. Minor rep…" at bounding box center [368, 253] width 310 height 25
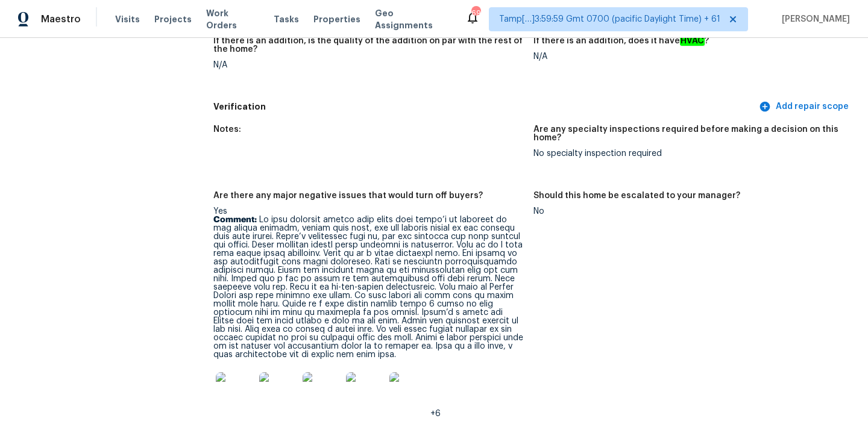
scroll to position [3080, 0]
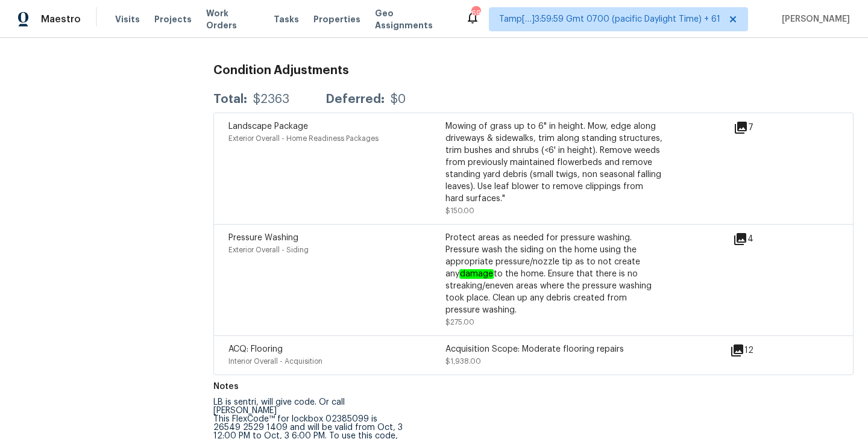
click at [738, 345] on icon at bounding box center [737, 351] width 12 height 12
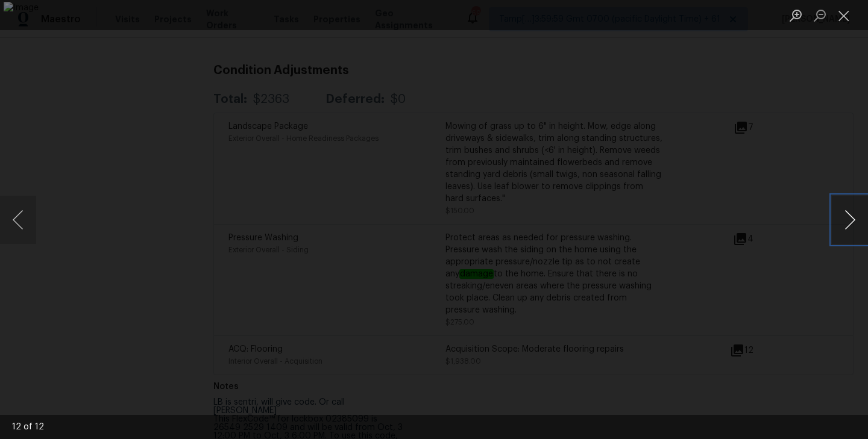
click at [855, 221] on button "Next image" at bounding box center [850, 220] width 36 height 48
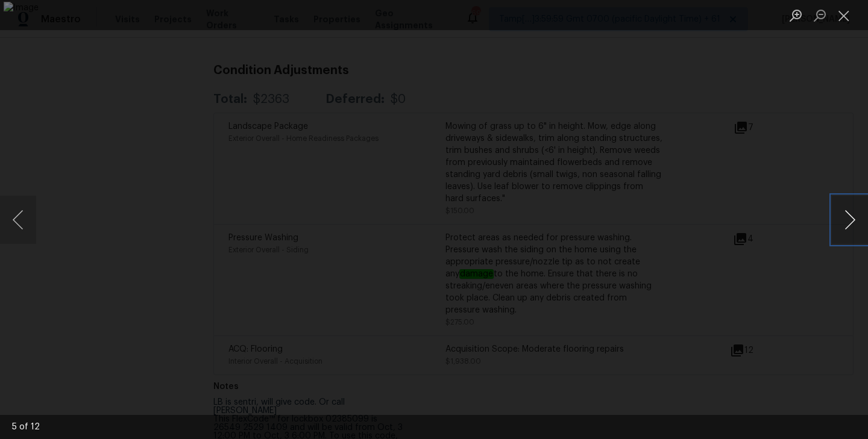
click at [855, 221] on button "Next image" at bounding box center [850, 220] width 36 height 48
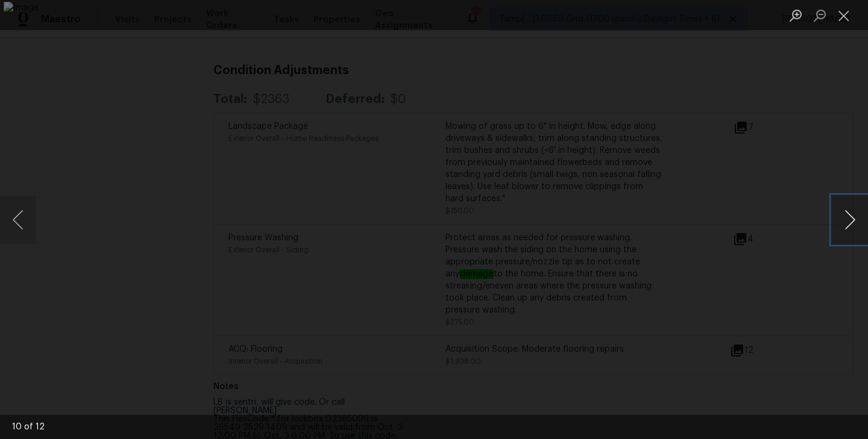
click at [855, 221] on button "Next image" at bounding box center [850, 220] width 36 height 48
click at [847, 10] on button "Close lightbox" at bounding box center [844, 15] width 24 height 21
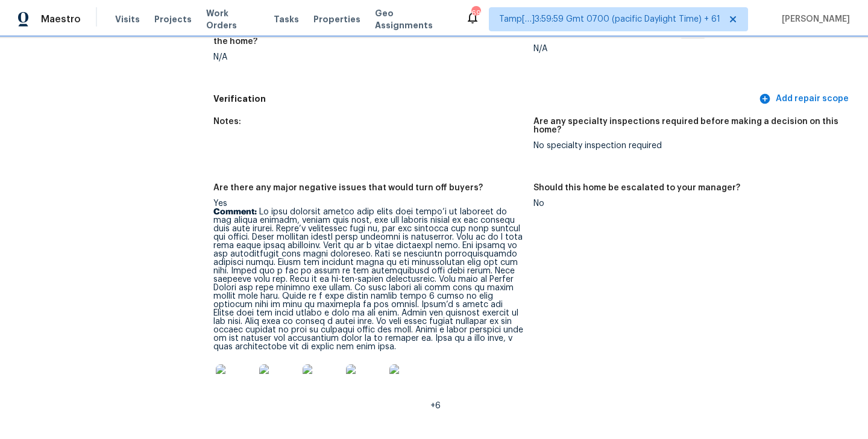
scroll to position [2483, 0]
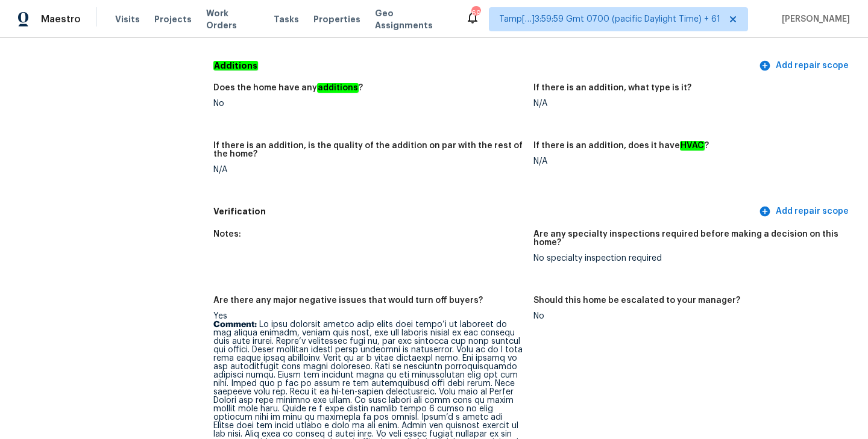
click at [486, 178] on div "Does the home have any additions ? No If there is an addition, what type is it?…" at bounding box center [533, 139] width 640 height 124
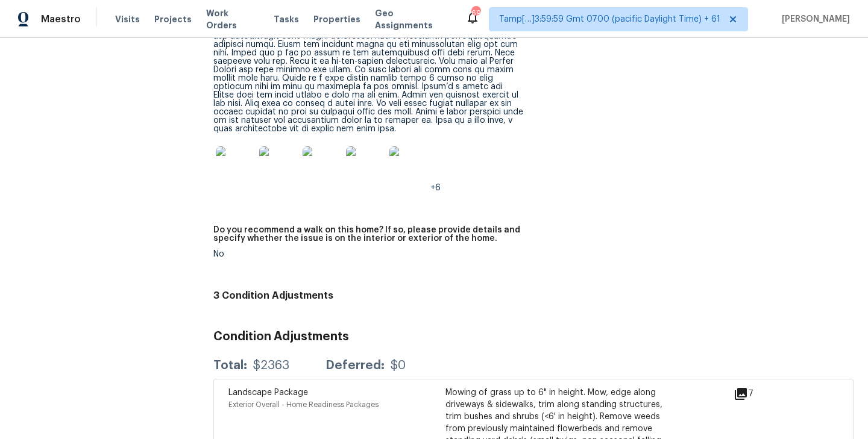
scroll to position [2797, 0]
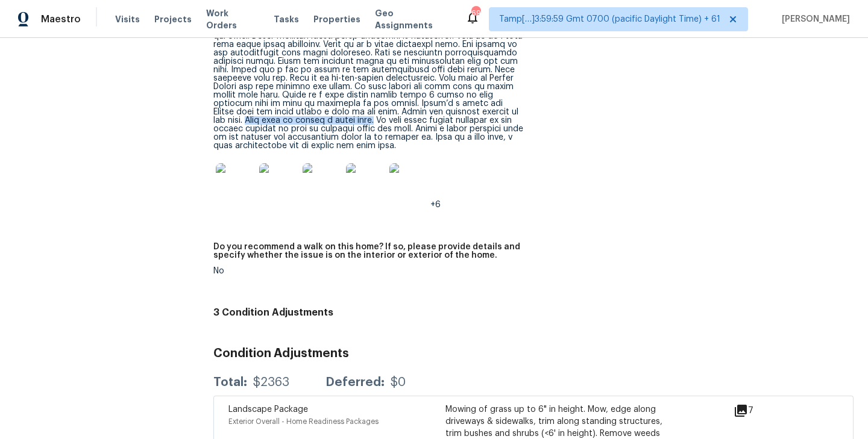
drag, startPoint x: 327, startPoint y: 101, endPoint x: 451, endPoint y: 99, distance: 124.2
click at [451, 99] on p "Comment:" at bounding box center [368, 78] width 310 height 143
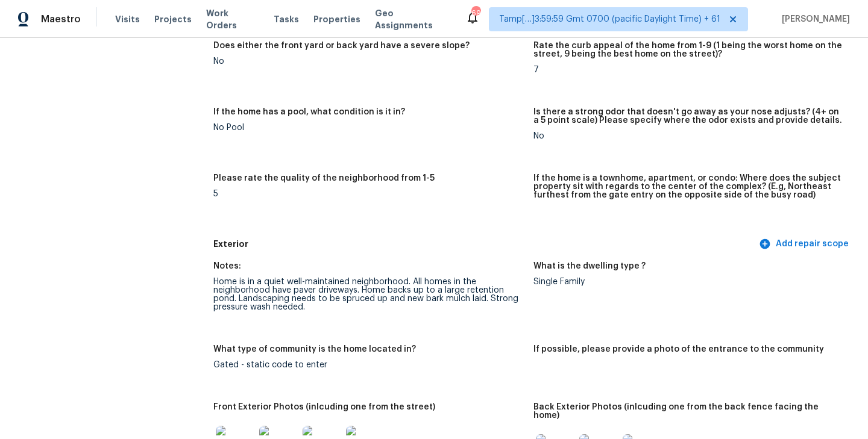
scroll to position [0, 0]
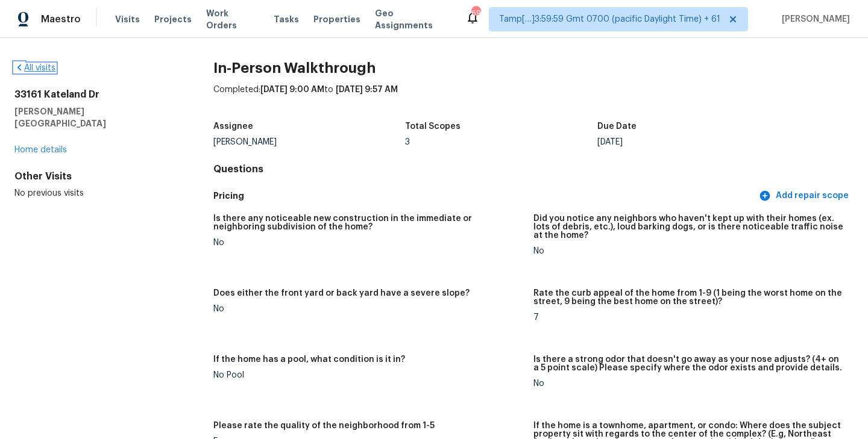
click at [44, 66] on link "All visits" at bounding box center [34, 68] width 41 height 8
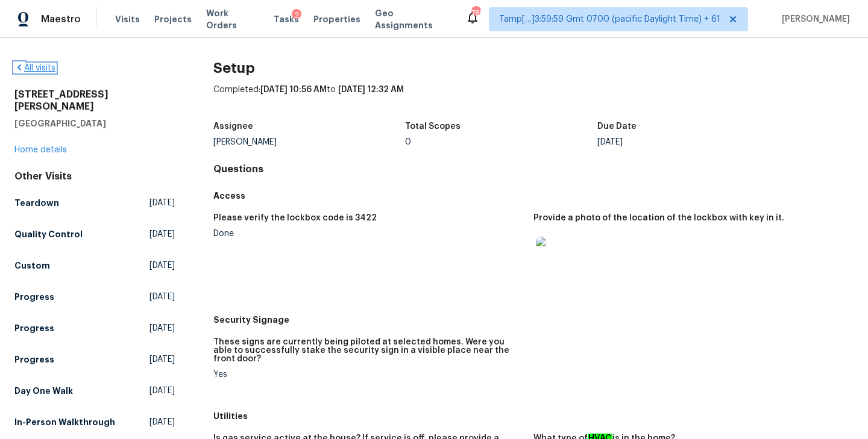
click at [39, 71] on link "All visits" at bounding box center [34, 68] width 41 height 8
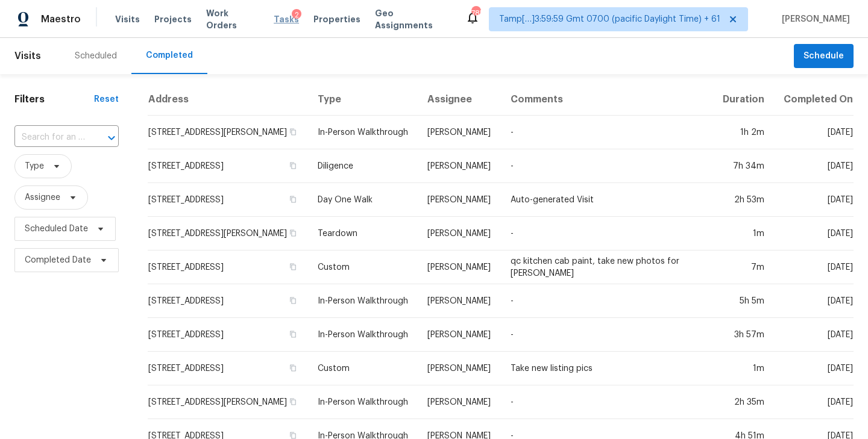
click at [274, 16] on span "Tasks" at bounding box center [286, 19] width 25 height 8
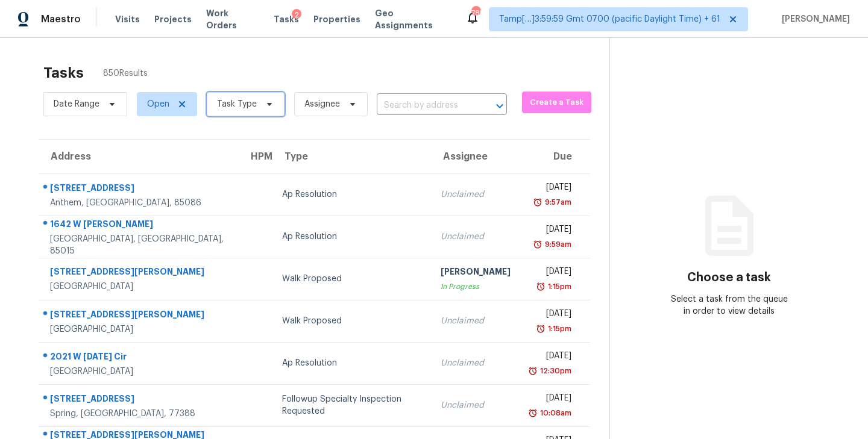
click at [267, 105] on icon at bounding box center [269, 104] width 5 height 3
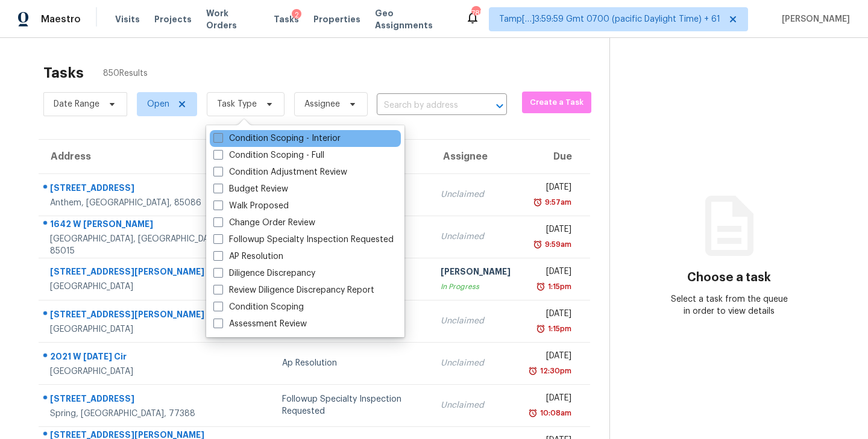
click at [222, 138] on span at bounding box center [218, 138] width 10 height 10
click at [221, 138] on input "Condition Scoping - Interior" at bounding box center [217, 137] width 8 height 8
checkbox input "true"
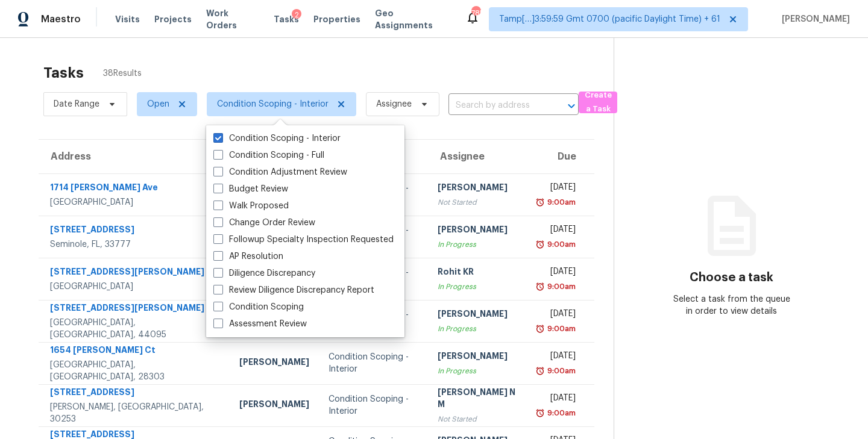
click at [301, 69] on div "Tasks 38 Results" at bounding box center [328, 72] width 570 height 31
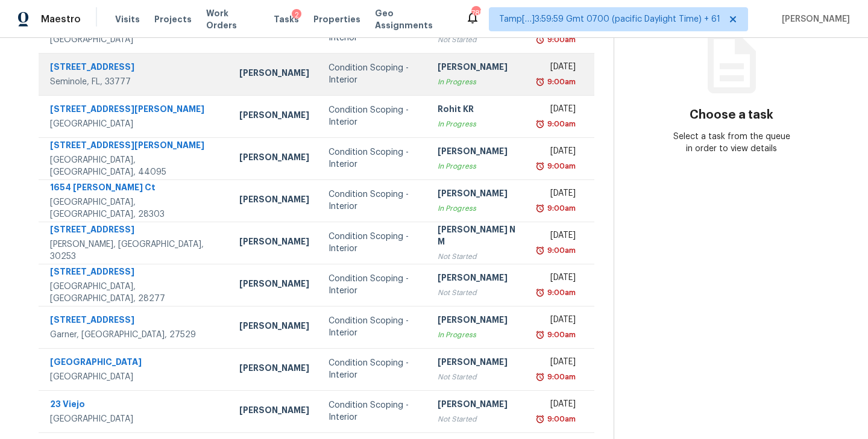
scroll to position [188, 0]
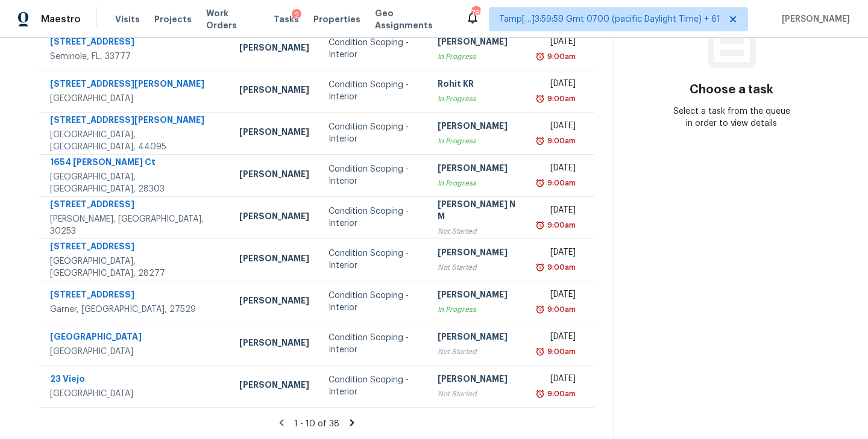
click at [350, 420] on icon at bounding box center [352, 423] width 4 height 7
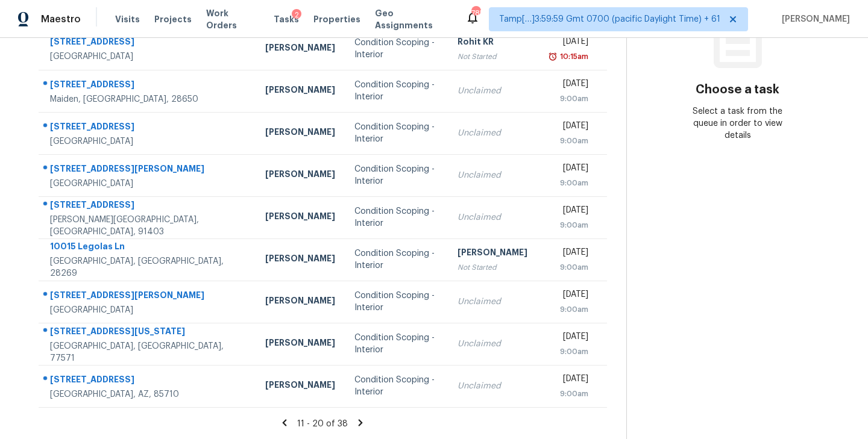
click at [355, 422] on icon at bounding box center [360, 423] width 11 height 11
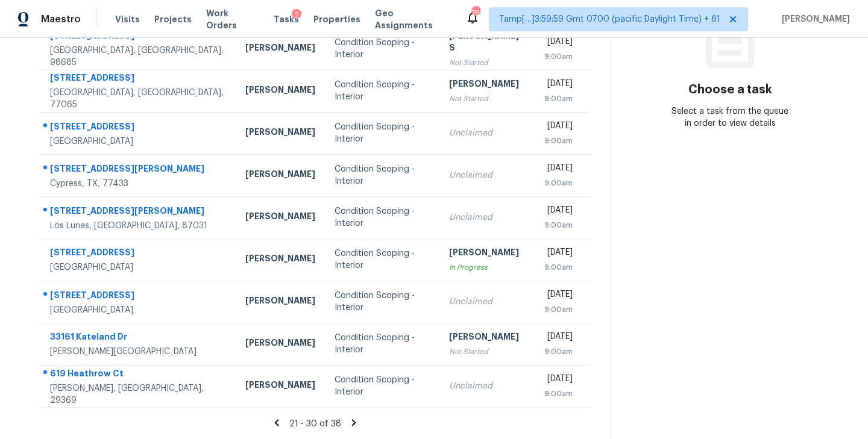
click at [356, 423] on icon at bounding box center [353, 423] width 11 height 11
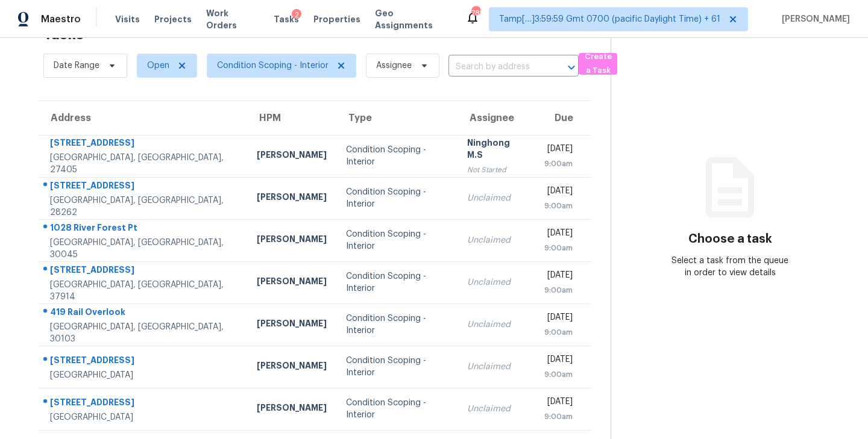
scroll to position [104, 0]
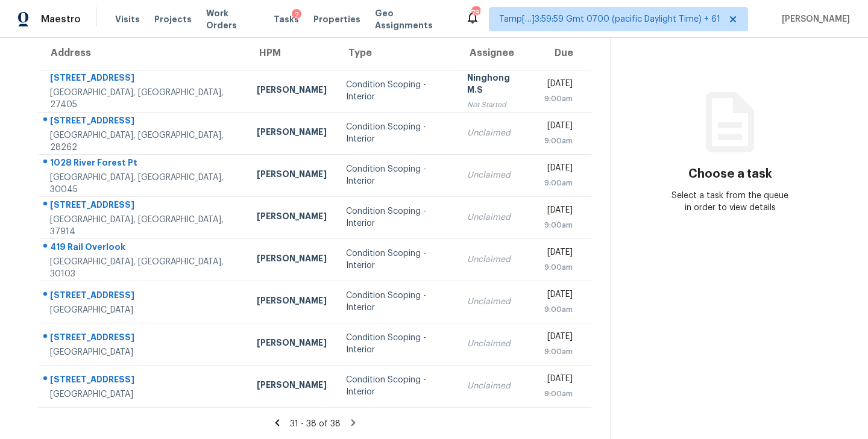
click at [277, 425] on icon at bounding box center [277, 423] width 4 height 7
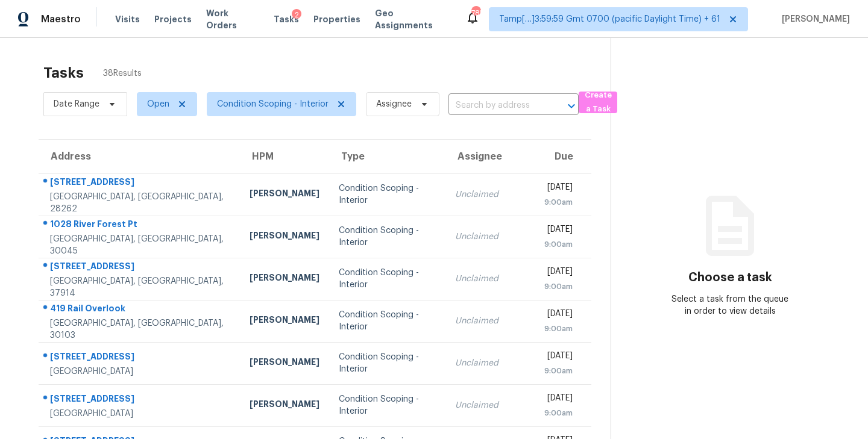
scroll to position [188, 0]
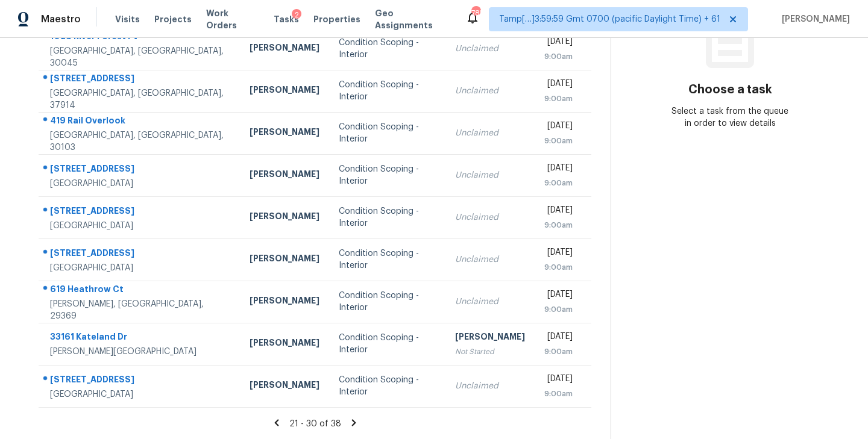
click at [278, 422] on icon at bounding box center [276, 423] width 4 height 7
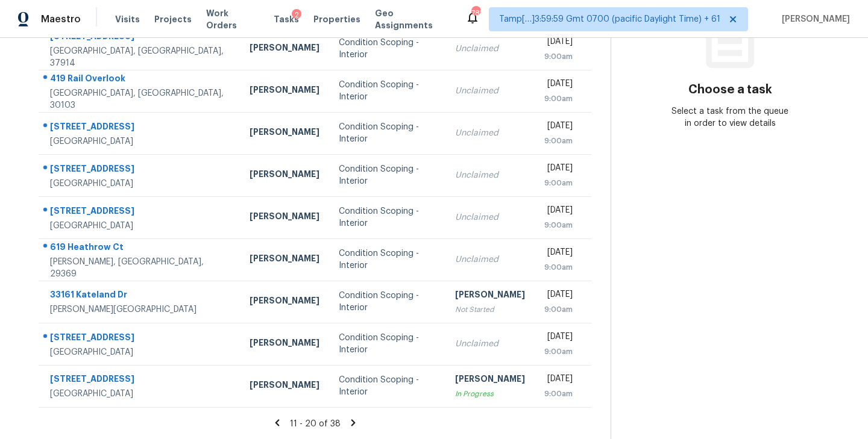
click at [354, 420] on icon at bounding box center [353, 423] width 11 height 11
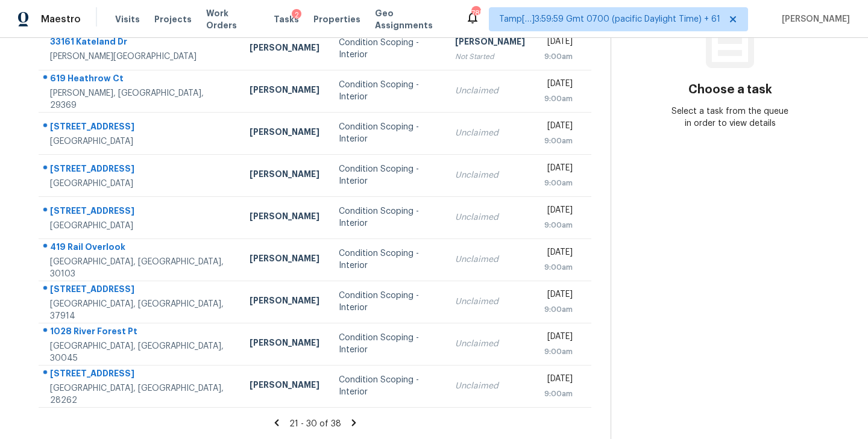
click at [278, 423] on icon at bounding box center [276, 423] width 4 height 7
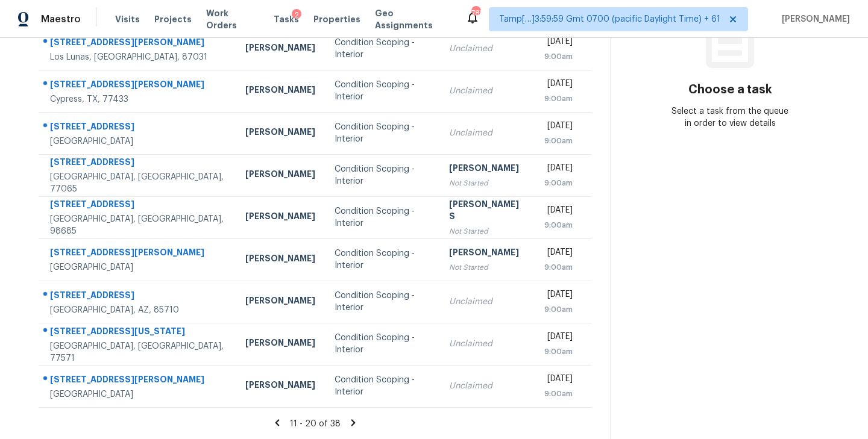
click at [279, 424] on icon at bounding box center [277, 423] width 4 height 7
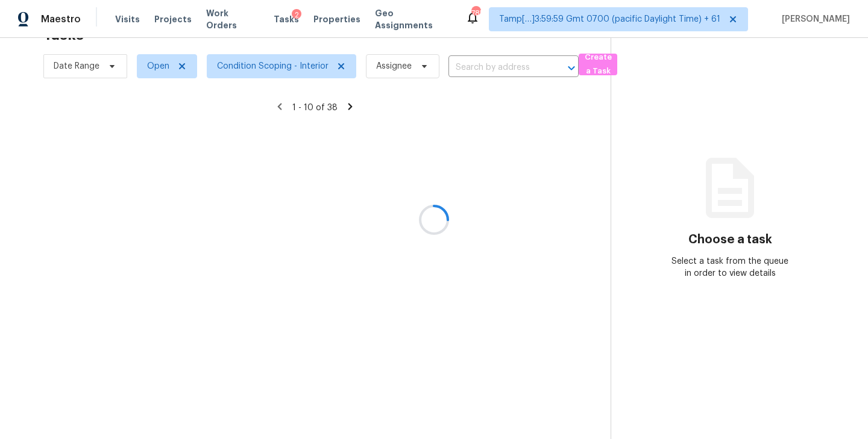
click at [406, 367] on div at bounding box center [434, 219] width 868 height 439
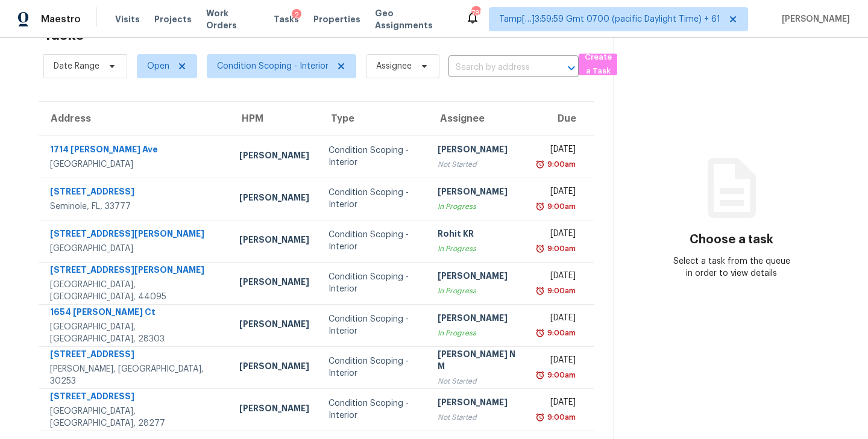
scroll to position [188, 0]
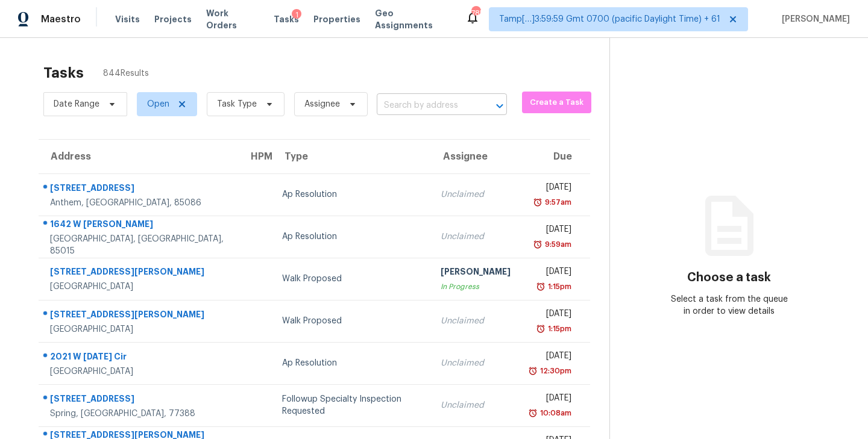
click at [420, 103] on input "text" at bounding box center [425, 105] width 96 height 19
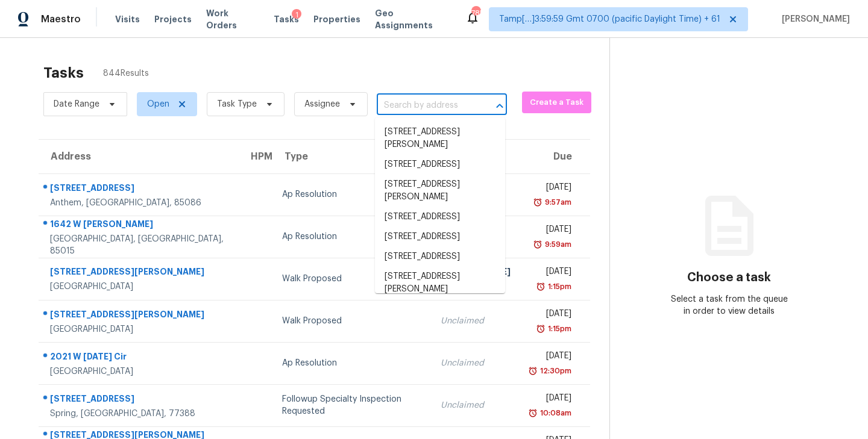
paste input "33161 Kateland Dr Wesley Chapel, FL, 33545"
type input "33161 Kateland Dr Wesley Chapel, FL, 33545"
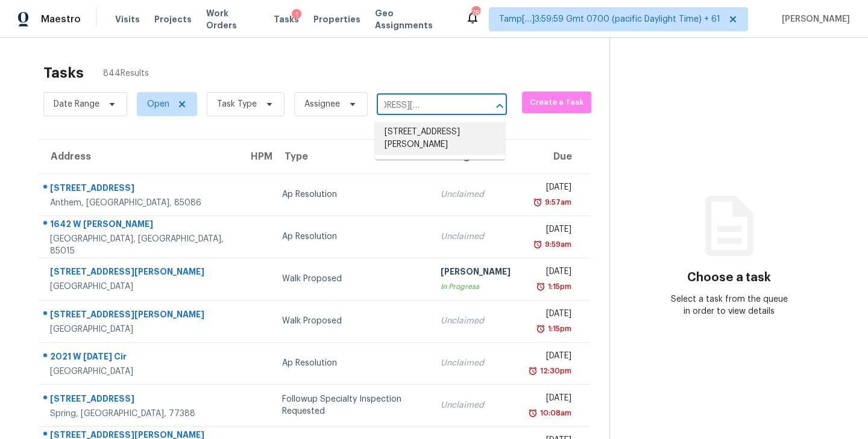
click at [417, 131] on li "[STREET_ADDRESS][PERSON_NAME]" at bounding box center [440, 138] width 130 height 33
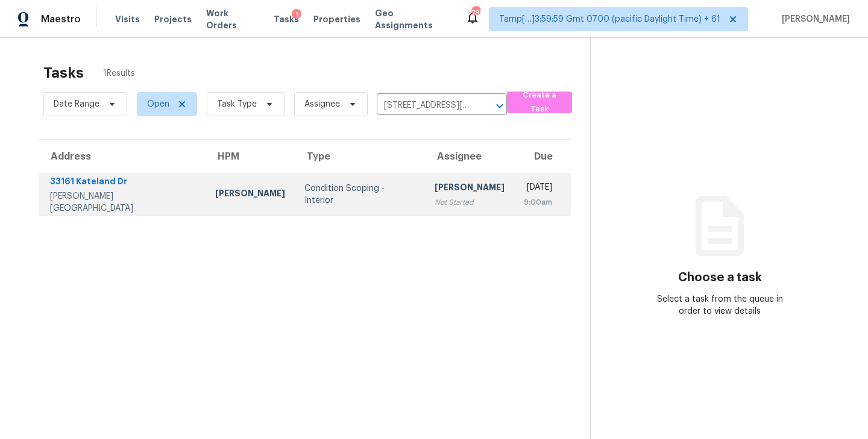
click at [435, 187] on div "[PERSON_NAME]" at bounding box center [470, 188] width 70 height 15
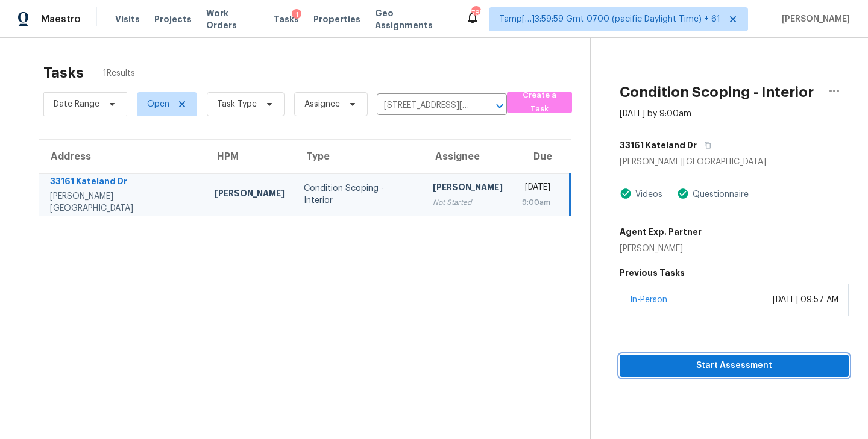
click at [705, 374] on span "Start Assessment" at bounding box center [734, 366] width 210 height 15
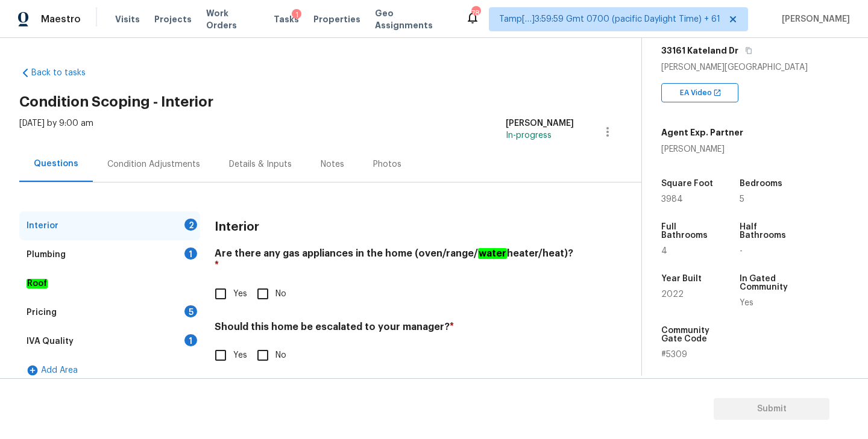
scroll to position [201, 0]
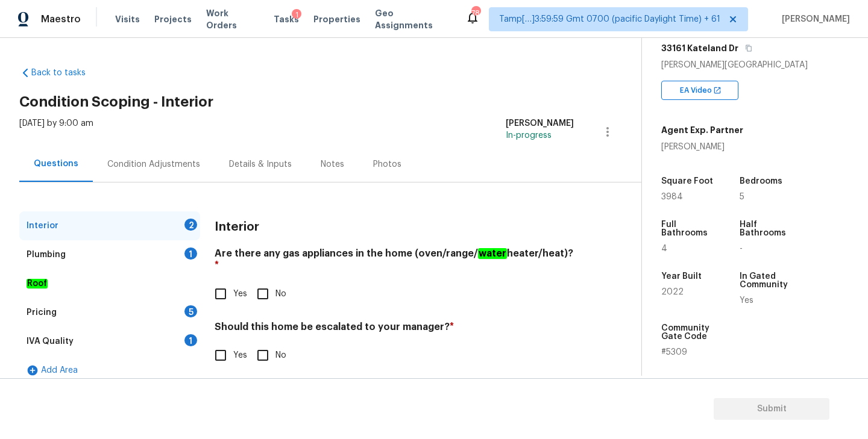
click at [669, 293] on span "2022" at bounding box center [672, 292] width 22 height 8
copy span "2022"
click at [266, 282] on input "No" at bounding box center [262, 294] width 25 height 25
checkbox input "true"
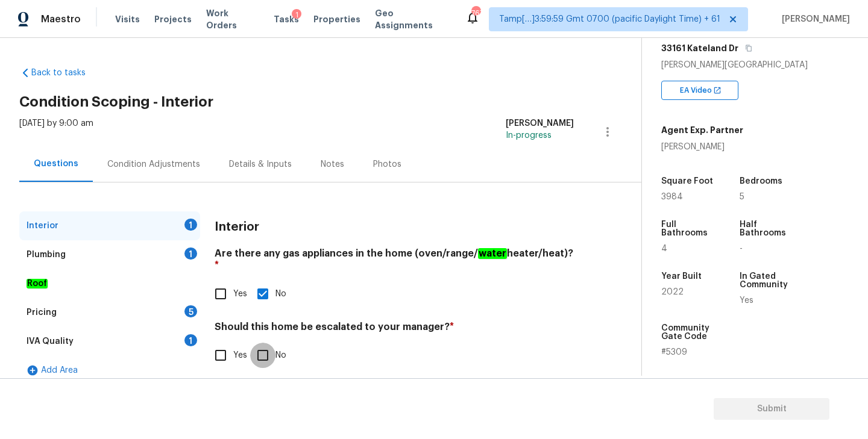
click at [265, 343] on input "No" at bounding box center [262, 355] width 25 height 25
checkbox input "true"
click at [106, 256] on div "Plumbing 1" at bounding box center [109, 255] width 181 height 29
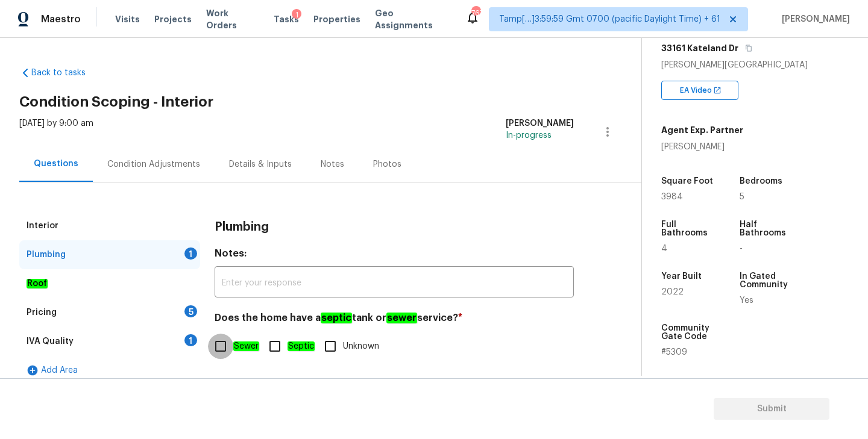
click at [215, 350] on input "Sewer" at bounding box center [220, 346] width 25 height 25
checkbox input "true"
click at [124, 341] on div "IVA Quality 1" at bounding box center [109, 341] width 181 height 29
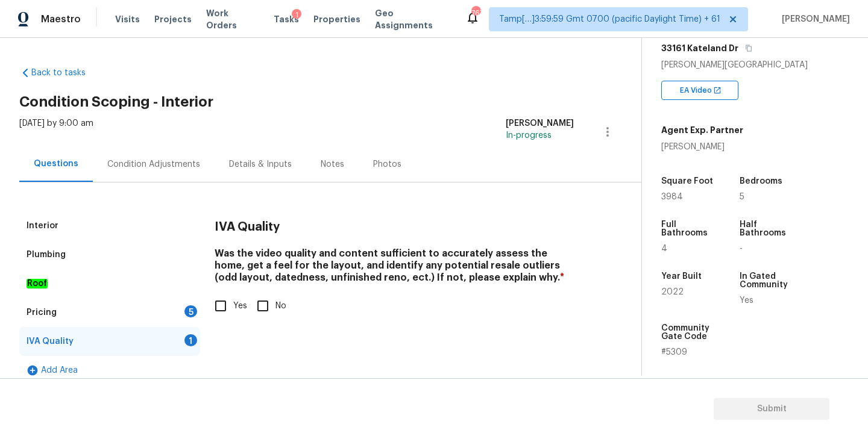
click at [216, 307] on input "Yes" at bounding box center [220, 306] width 25 height 25
checkbox input "true"
click at [150, 318] on div "Pricing 5" at bounding box center [109, 312] width 181 height 29
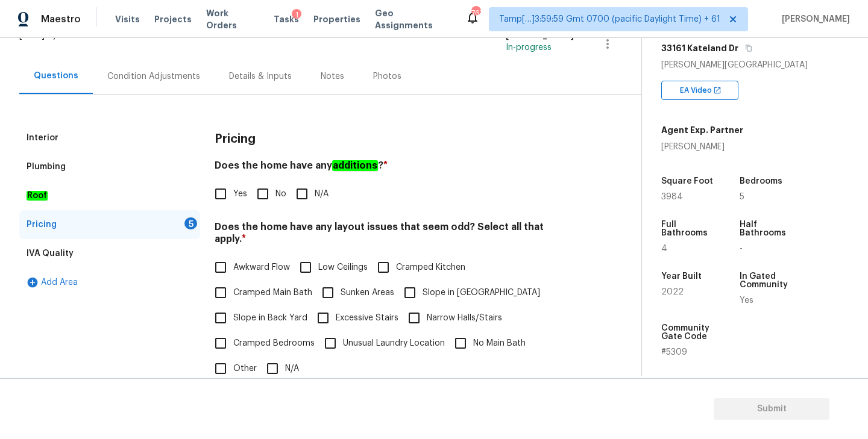
scroll to position [97, 0]
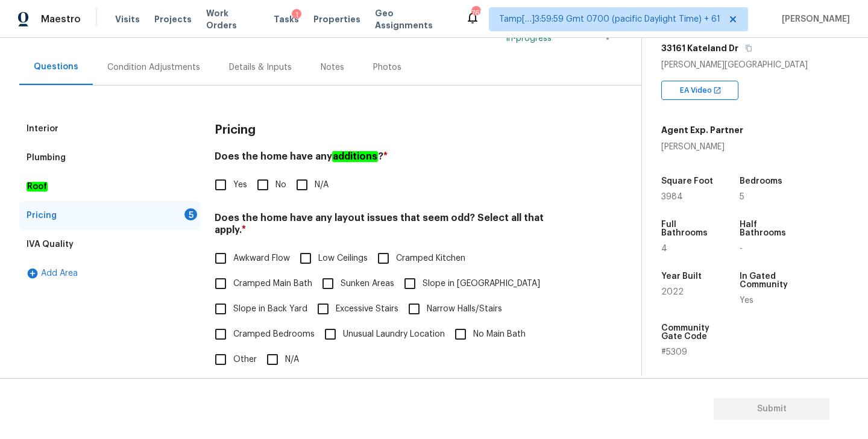
click at [272, 187] on input "No" at bounding box center [262, 184] width 25 height 25
checkbox input "true"
click at [278, 347] on input "N/A" at bounding box center [272, 359] width 25 height 25
checkbox input "true"
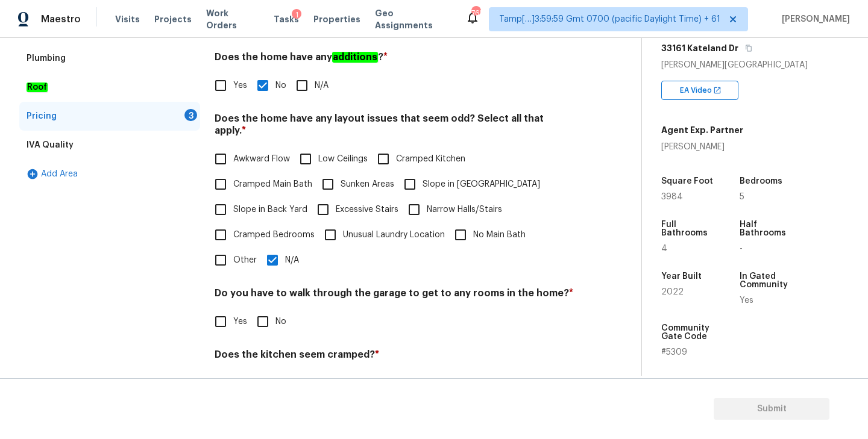
scroll to position [230, 0]
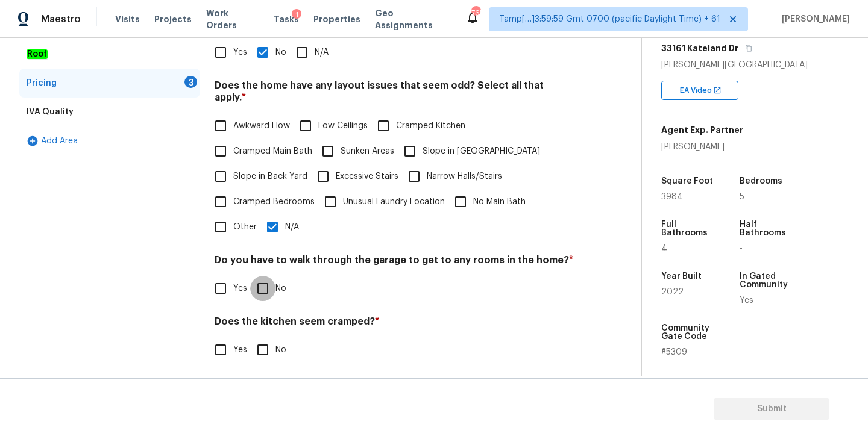
click at [265, 276] on input "No" at bounding box center [262, 288] width 25 height 25
checkbox input "true"
click at [268, 338] on input "No" at bounding box center [262, 350] width 25 height 25
checkbox input "true"
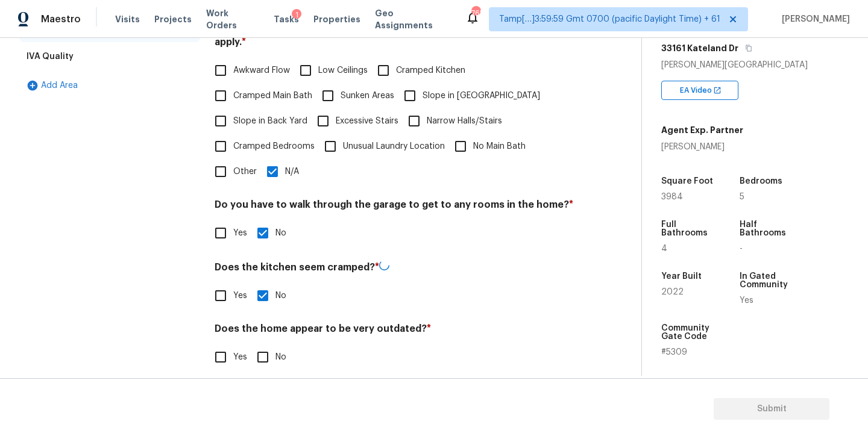
scroll to position [284, 0]
click at [262, 350] on input "No" at bounding box center [262, 357] width 25 height 25
checkbox input "true"
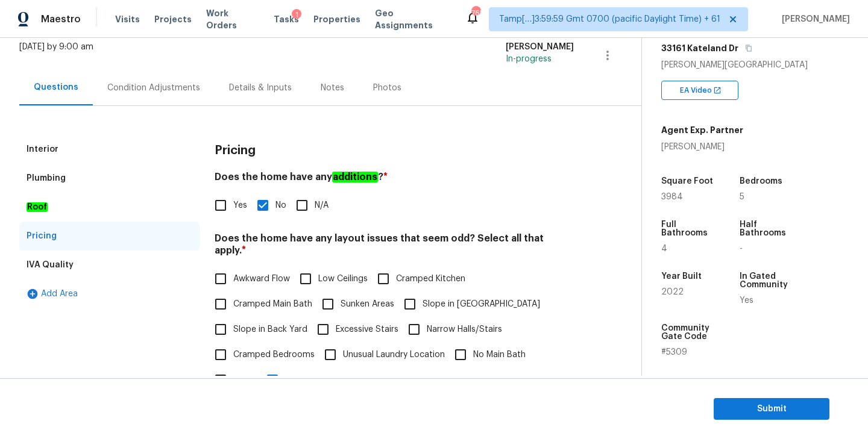
scroll to position [0, 0]
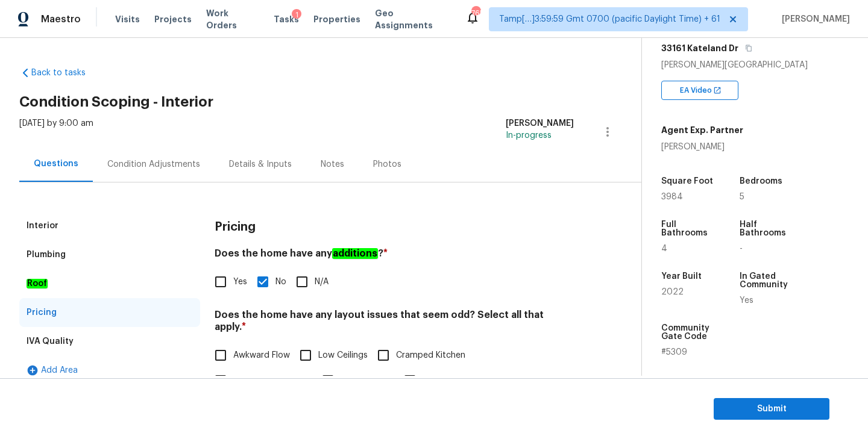
click at [137, 171] on div "Condition Adjustments" at bounding box center [154, 164] width 122 height 36
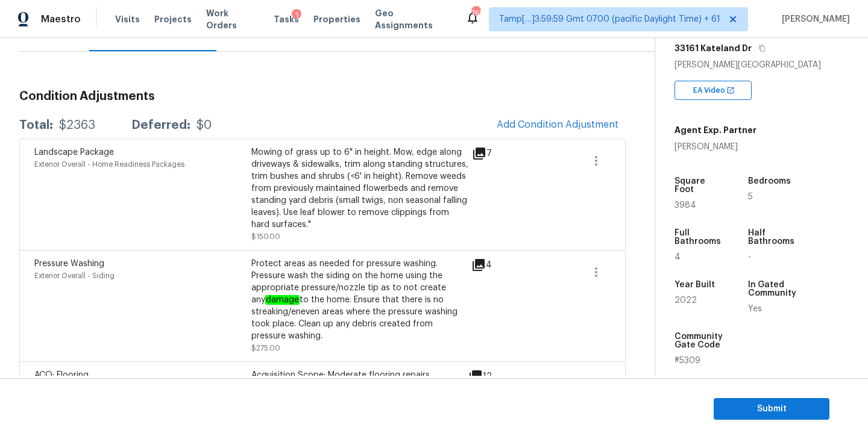
scroll to position [165, 0]
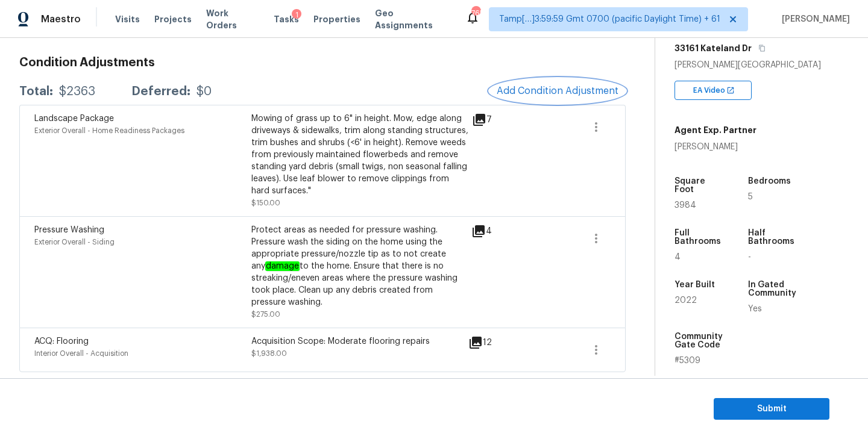
click at [544, 90] on span "Add Condition Adjustment" at bounding box center [558, 91] width 122 height 11
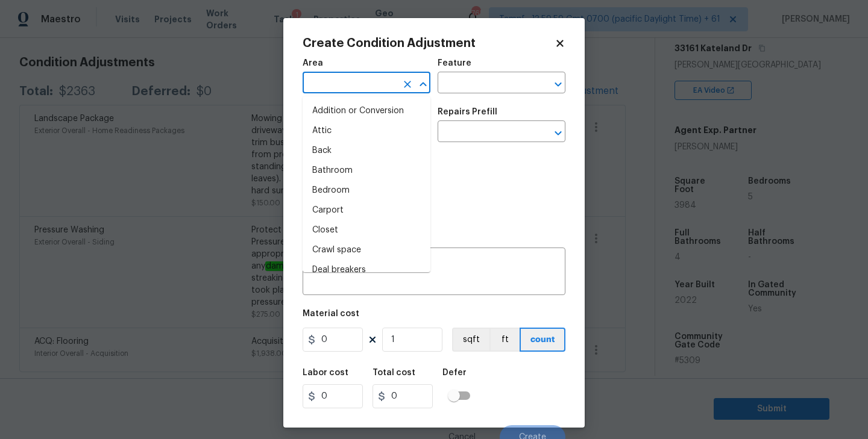
click at [385, 84] on input "text" at bounding box center [350, 84] width 94 height 19
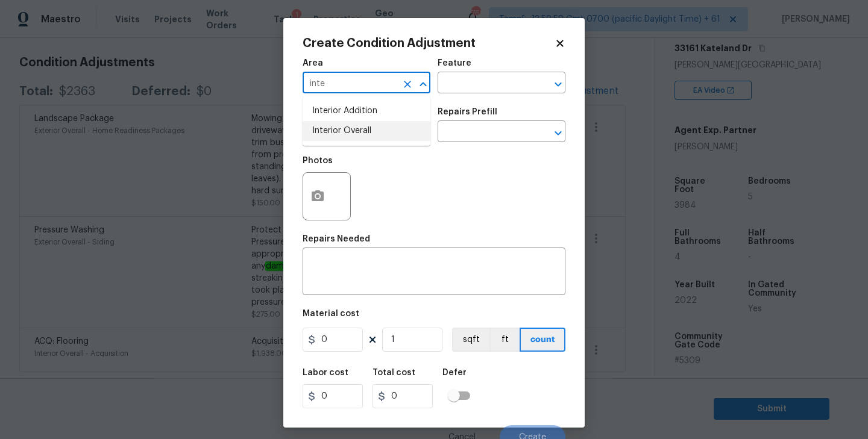
click at [372, 121] on li "Interior Overall" at bounding box center [367, 131] width 128 height 20
type input "Interior Overall"
click at [462, 81] on input "text" at bounding box center [485, 84] width 94 height 19
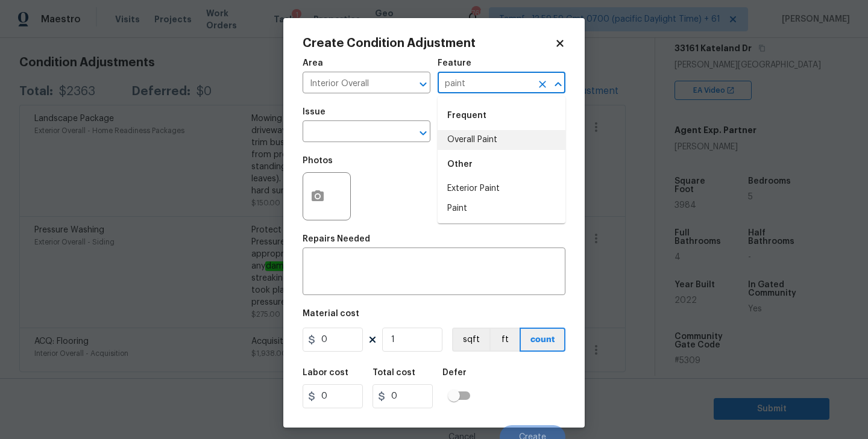
click at [462, 138] on li "Overall Paint" at bounding box center [502, 140] width 128 height 20
type input "Overall Paint"
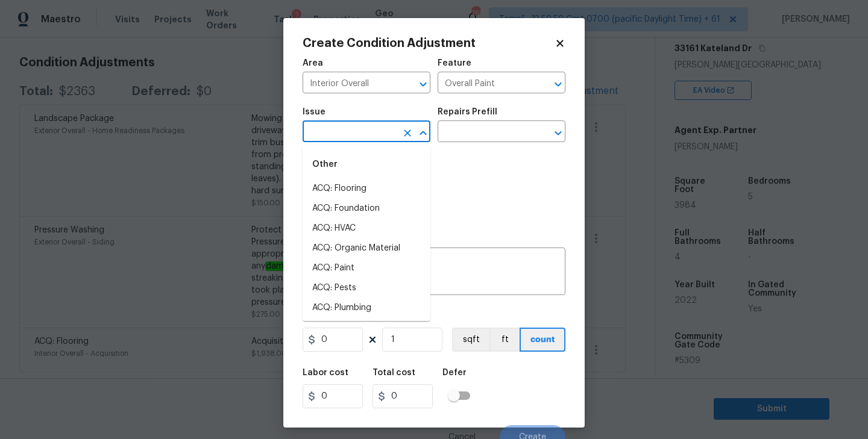
click at [381, 136] on input "text" at bounding box center [350, 133] width 94 height 19
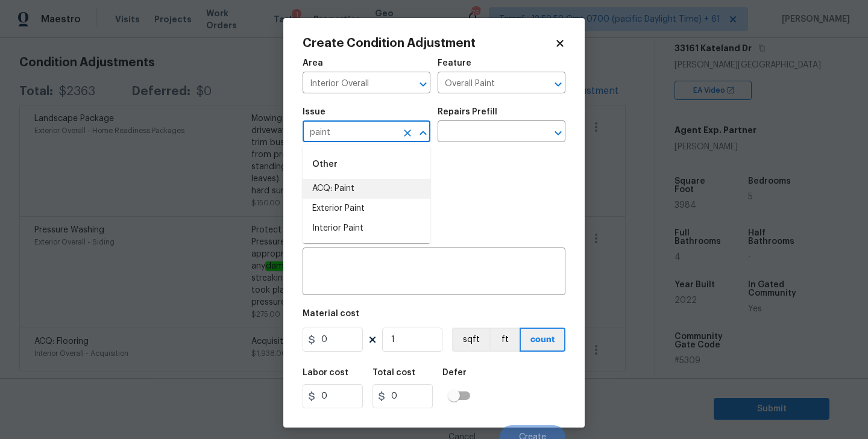
click at [371, 186] on li "ACQ: Paint" at bounding box center [367, 189] width 128 height 20
click at [553, 133] on icon "Open" at bounding box center [558, 133] width 14 height 14
type input "ACQ: Paint"
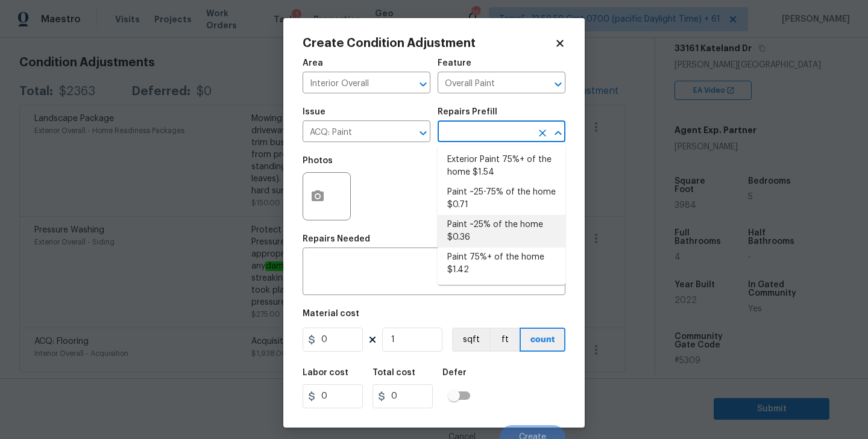
click at [498, 226] on li "Paint ~25% of the home $0.36" at bounding box center [502, 231] width 128 height 33
type input "Acquisition"
type textarea "Acquisition Scope: ~25% of the home needs interior paint"
type input "0.36"
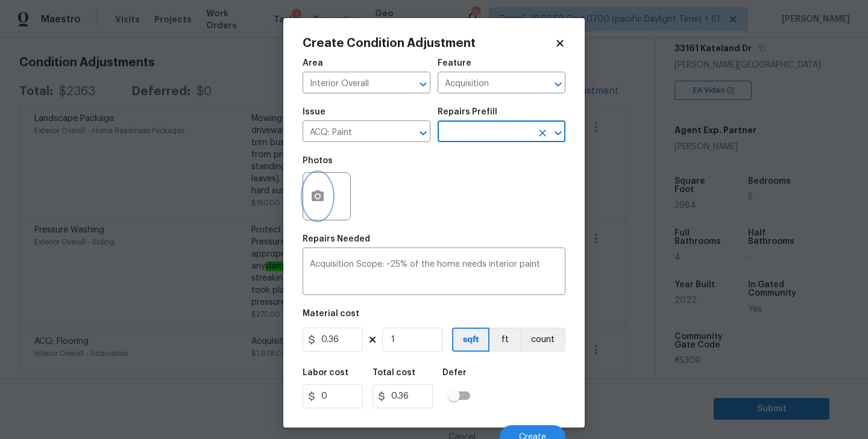
click at [319, 201] on icon "button" at bounding box center [318, 195] width 12 height 11
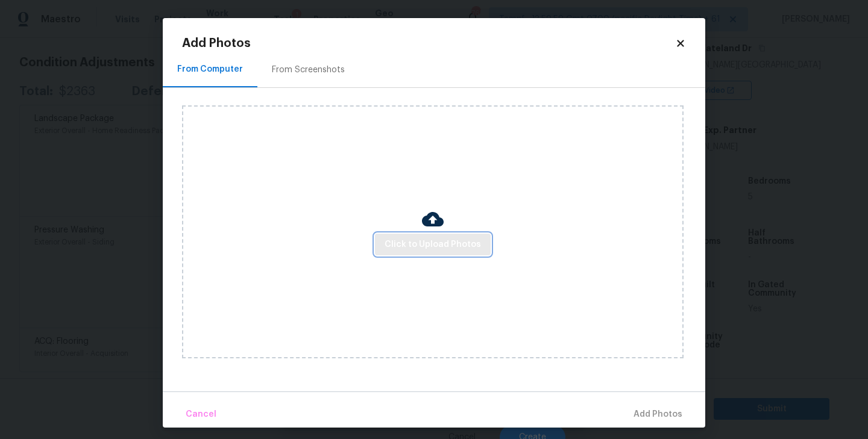
click at [450, 241] on span "Click to Upload Photos" at bounding box center [433, 245] width 96 height 15
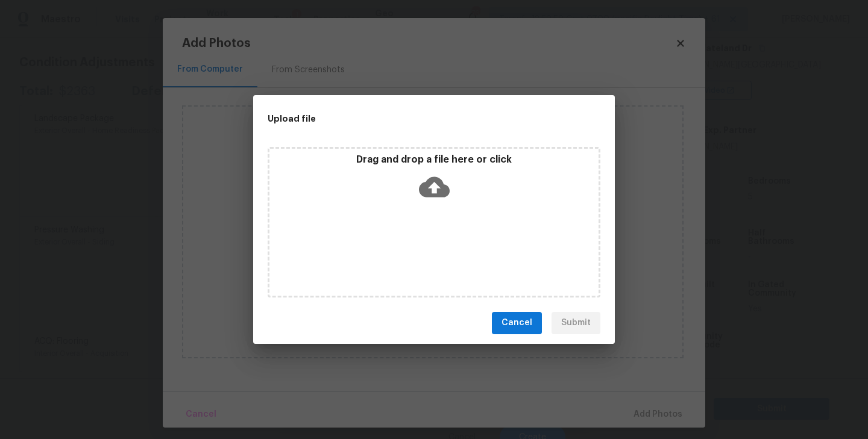
click at [439, 193] on icon at bounding box center [434, 187] width 31 height 20
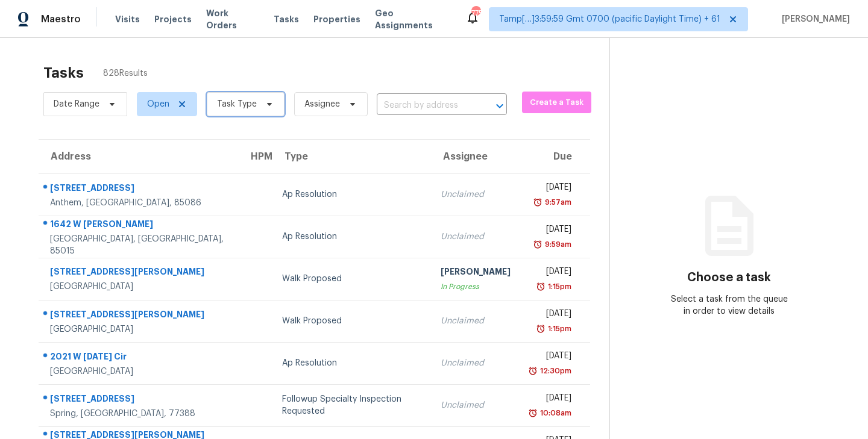
click at [271, 104] on icon at bounding box center [270, 104] width 10 height 10
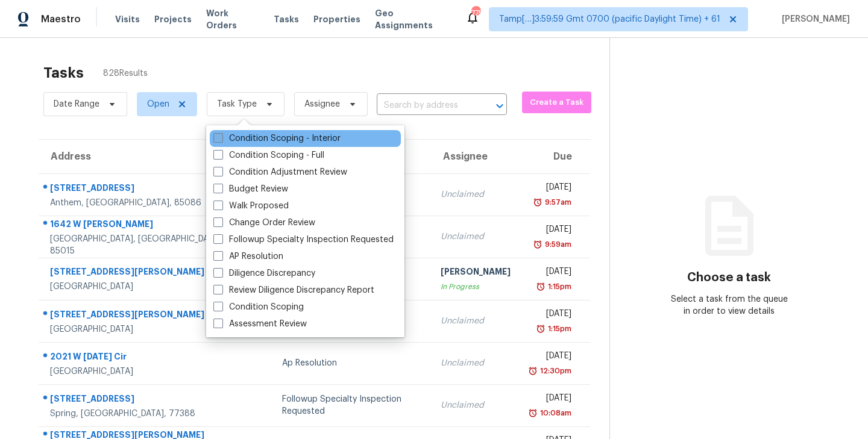
click at [216, 137] on span at bounding box center [218, 138] width 10 height 10
click at [216, 137] on input "Condition Scoping - Interior" at bounding box center [217, 137] width 8 height 8
checkbox input "true"
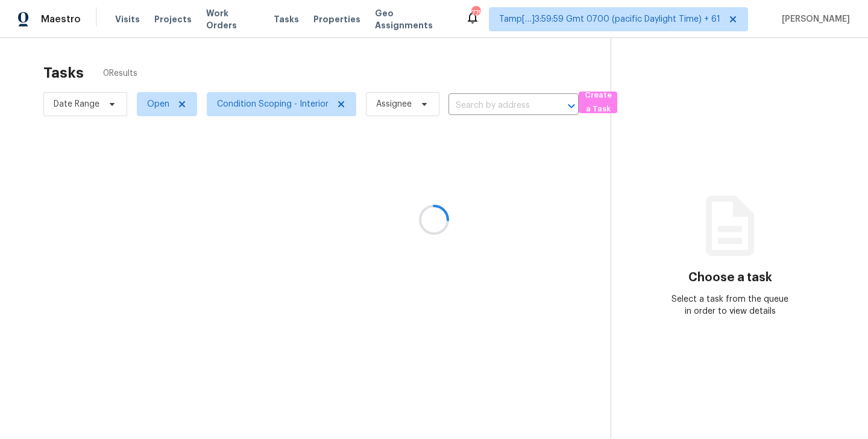
click at [339, 72] on div at bounding box center [434, 219] width 868 height 439
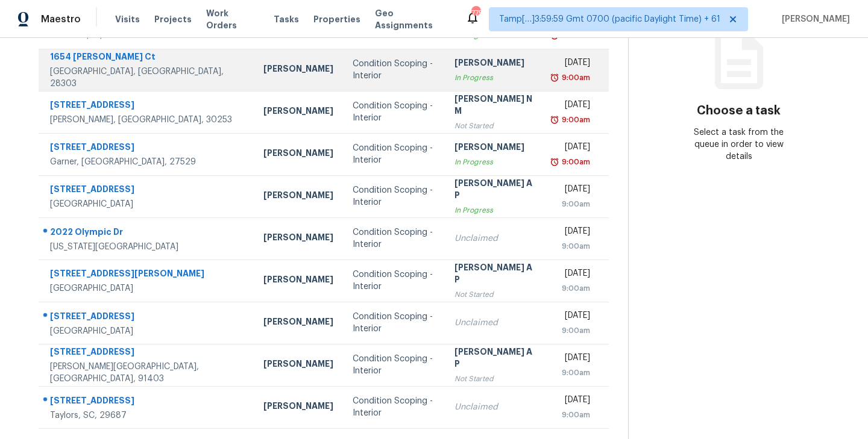
scroll to position [188, 0]
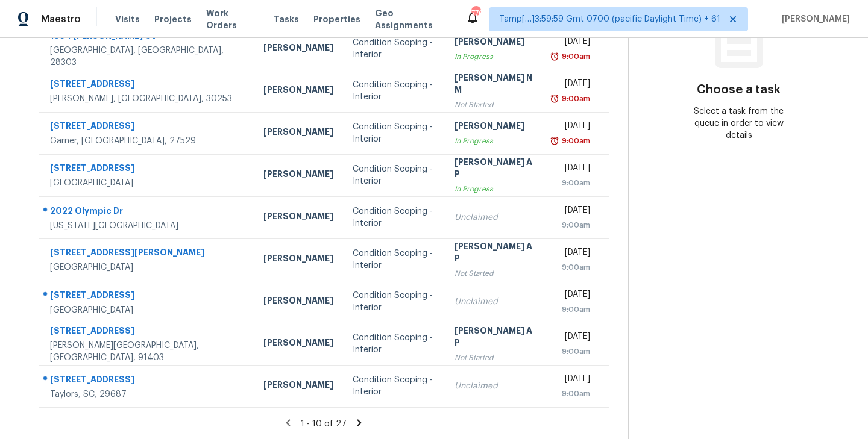
click at [357, 422] on icon at bounding box center [359, 423] width 4 height 7
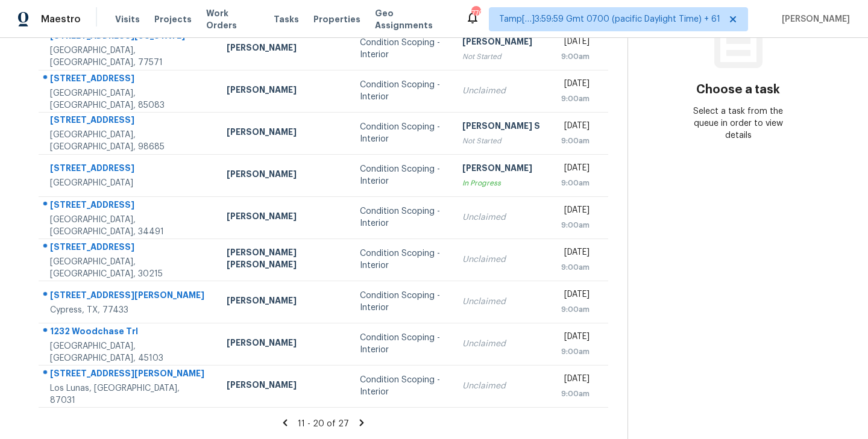
click at [356, 422] on icon at bounding box center [361, 423] width 11 height 11
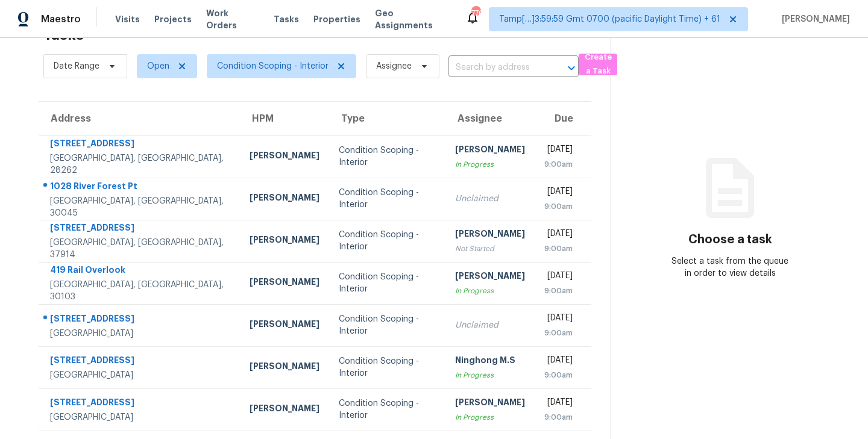
scroll to position [61, 0]
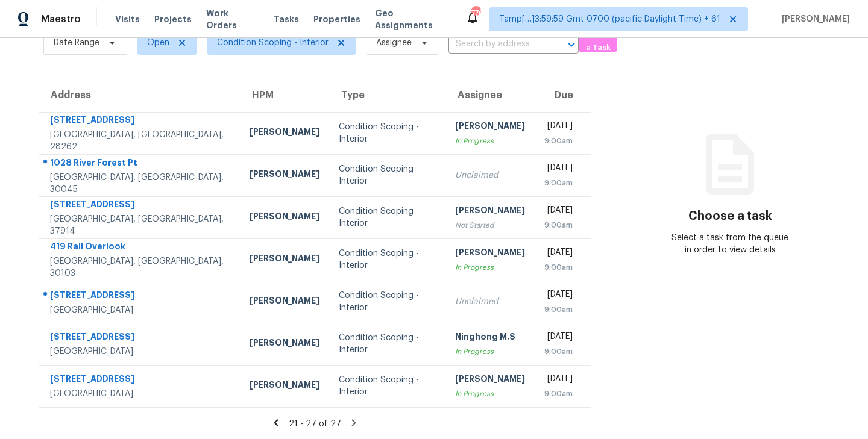
click at [280, 422] on icon at bounding box center [276, 423] width 11 height 11
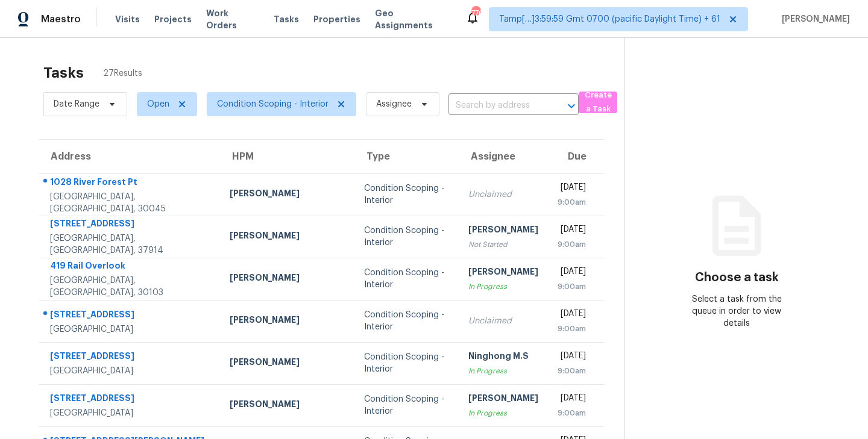
scroll to position [188, 0]
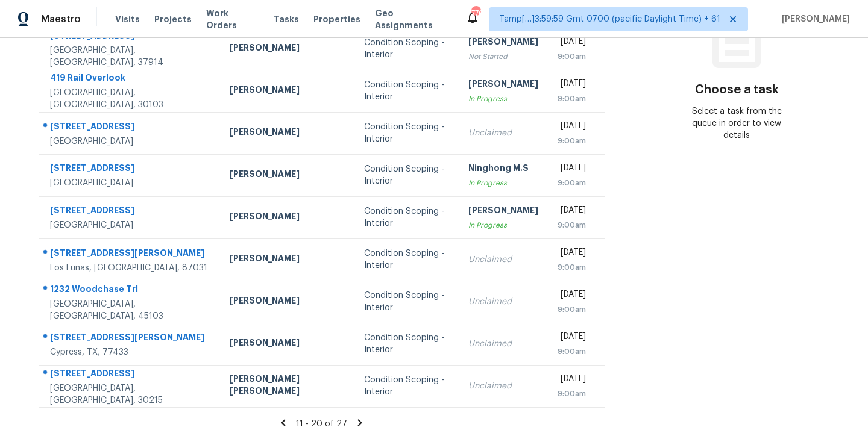
click at [282, 423] on icon at bounding box center [283, 423] width 11 height 11
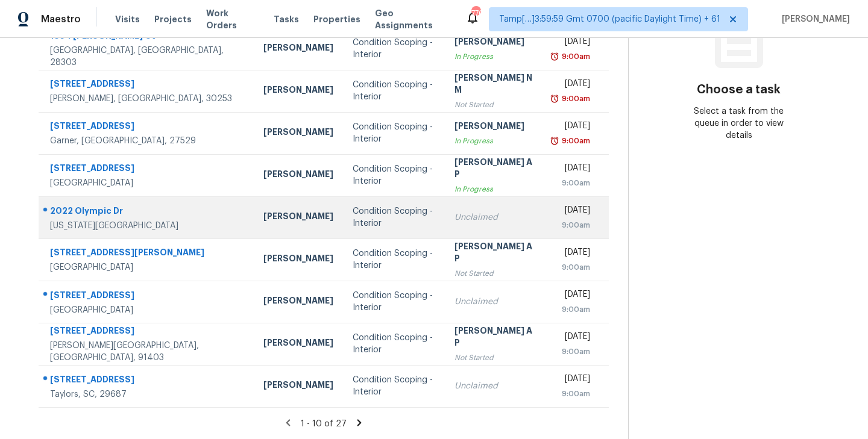
scroll to position [0, 0]
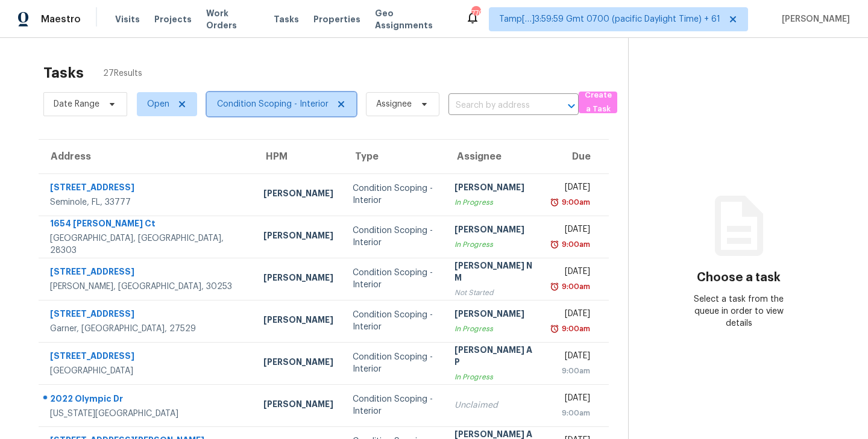
click at [339, 107] on icon at bounding box center [341, 104] width 10 height 10
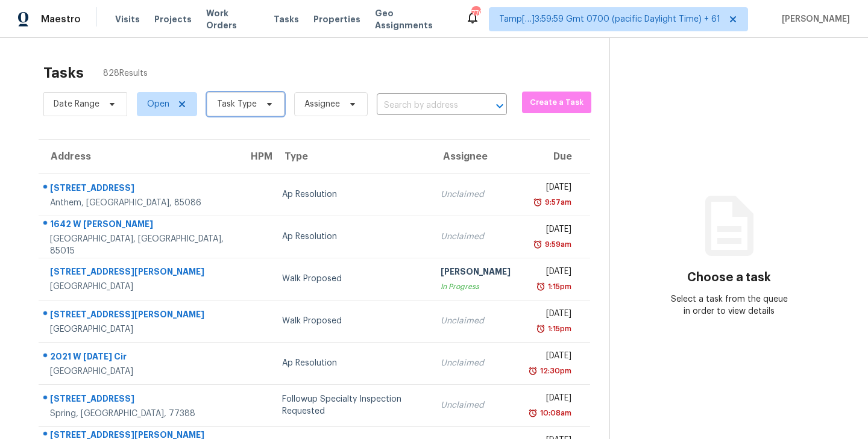
click at [269, 105] on icon at bounding box center [270, 104] width 10 height 10
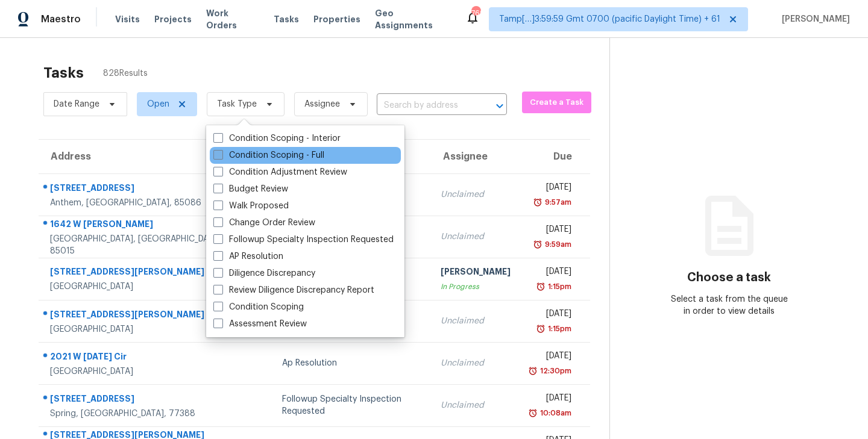
click at [220, 154] on span at bounding box center [218, 155] width 10 height 10
click at [220, 154] on input "Condition Scoping - Full" at bounding box center [217, 153] width 8 height 8
checkbox input "true"
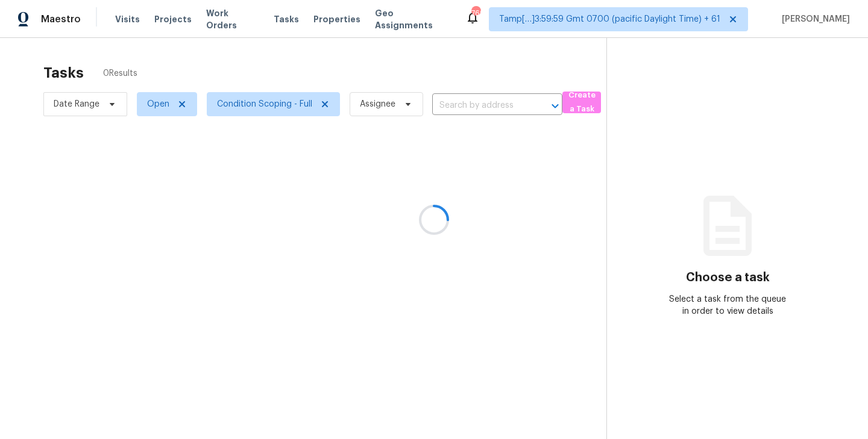
click at [295, 60] on div at bounding box center [434, 219] width 868 height 439
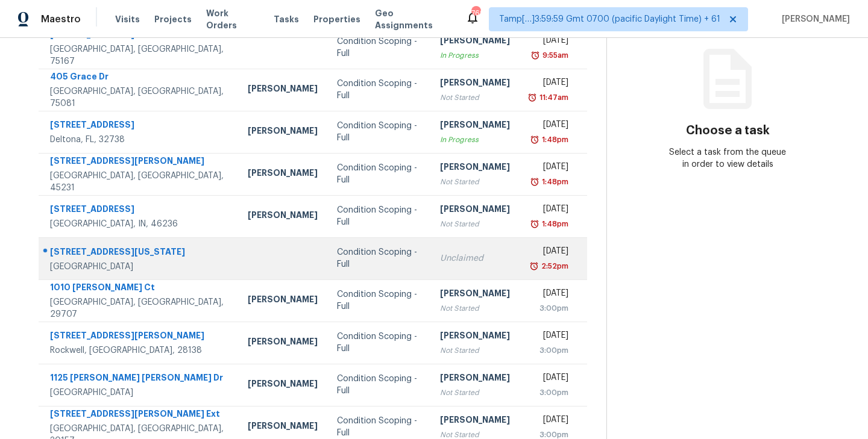
scroll to position [188, 0]
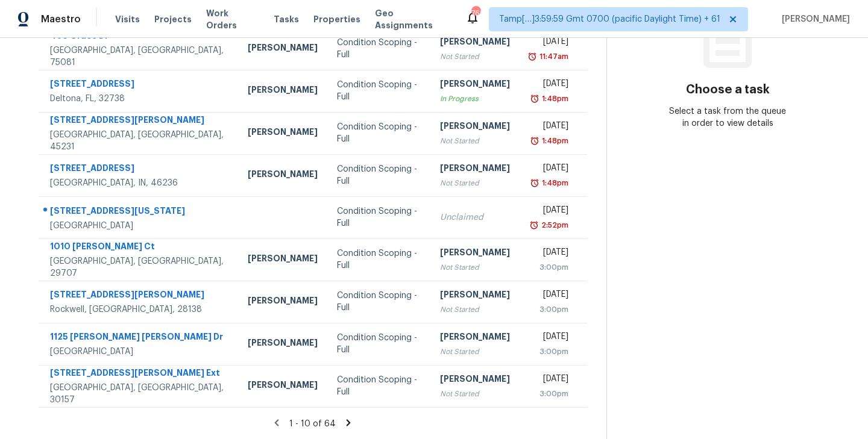
click at [347, 422] on icon at bounding box center [349, 423] width 4 height 7
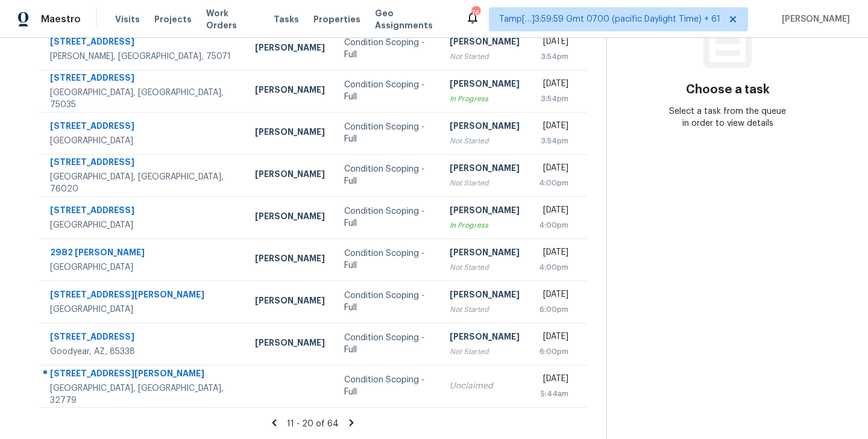
click at [350, 421] on icon at bounding box center [352, 423] width 4 height 7
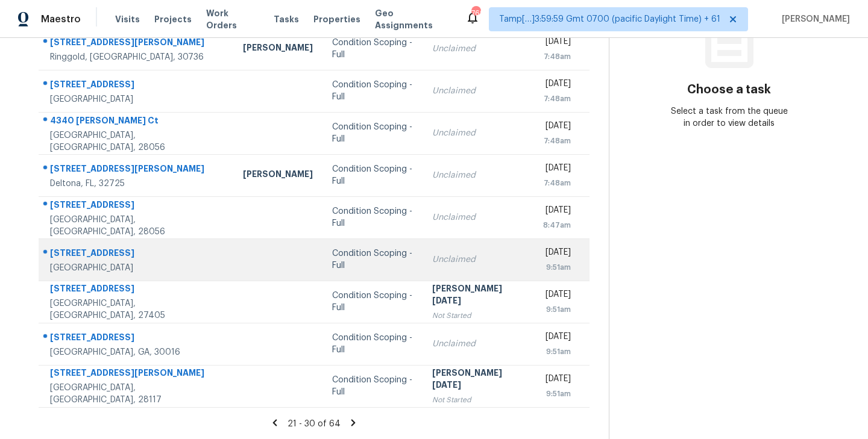
scroll to position [0, 0]
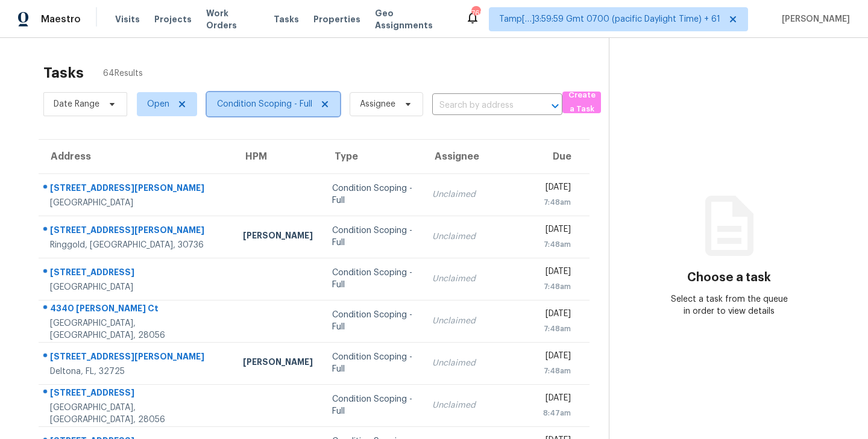
click at [318, 110] on span "Condition Scoping - Full" at bounding box center [273, 104] width 133 height 24
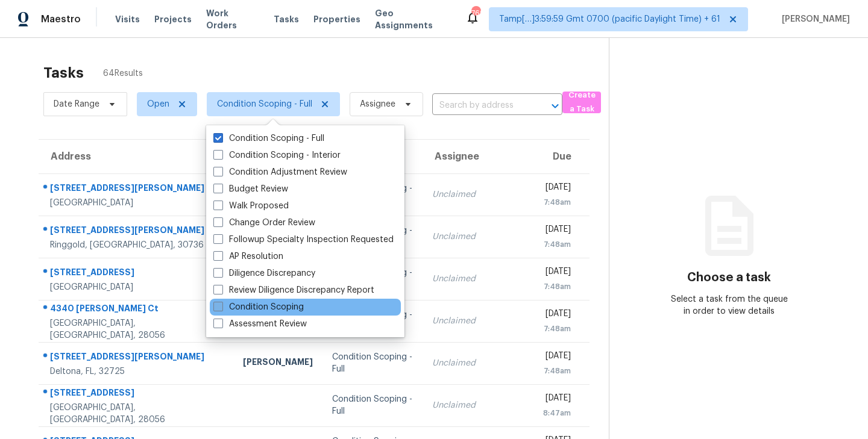
click at [222, 312] on label "Condition Scoping" at bounding box center [258, 307] width 90 height 12
click at [221, 309] on input "Condition Scoping" at bounding box center [217, 305] width 8 height 8
checkbox input "true"
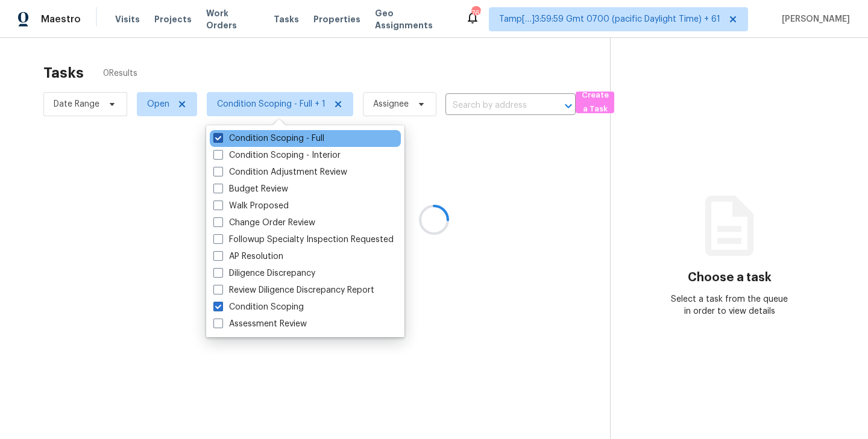
click at [222, 139] on span at bounding box center [218, 138] width 10 height 10
click at [221, 139] on input "Condition Scoping - Full" at bounding box center [217, 137] width 8 height 8
checkbox input "false"
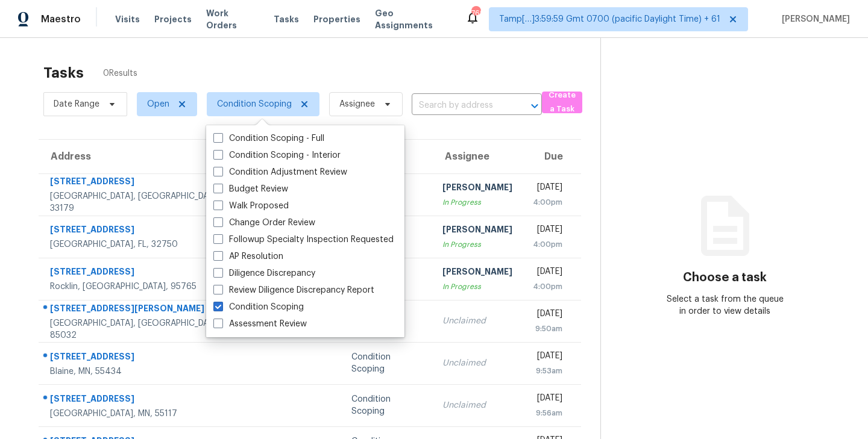
click at [316, 56] on div "Tasks 0 Results Date Range Open Condition Scoping Assignee ​ Create a Task Addr…" at bounding box center [434, 322] width 868 height 568
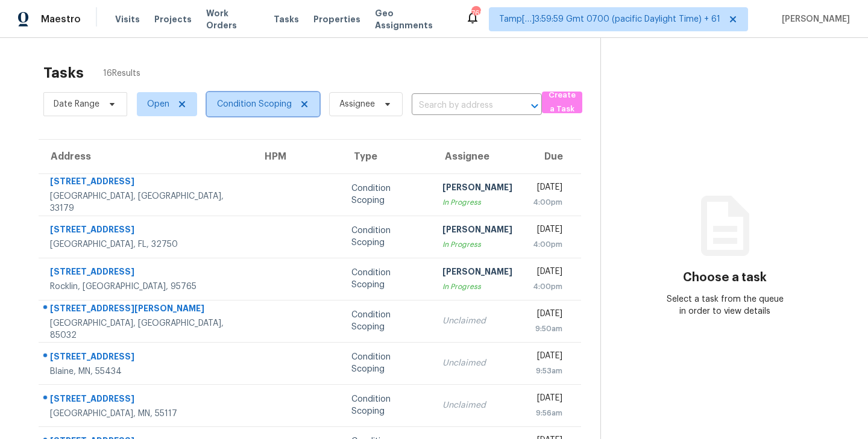
click at [308, 105] on span "Condition Scoping" at bounding box center [263, 104] width 113 height 24
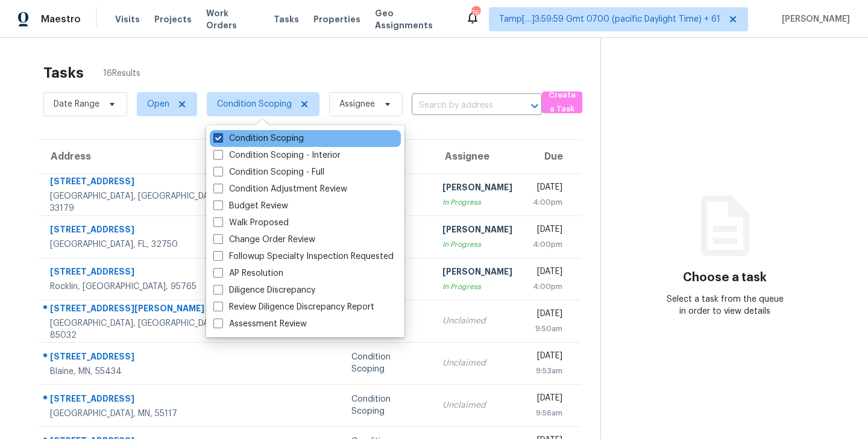
click at [218, 137] on span at bounding box center [218, 138] width 10 height 10
click at [218, 137] on input "Condition Scoping" at bounding box center [217, 137] width 8 height 8
checkbox input "false"
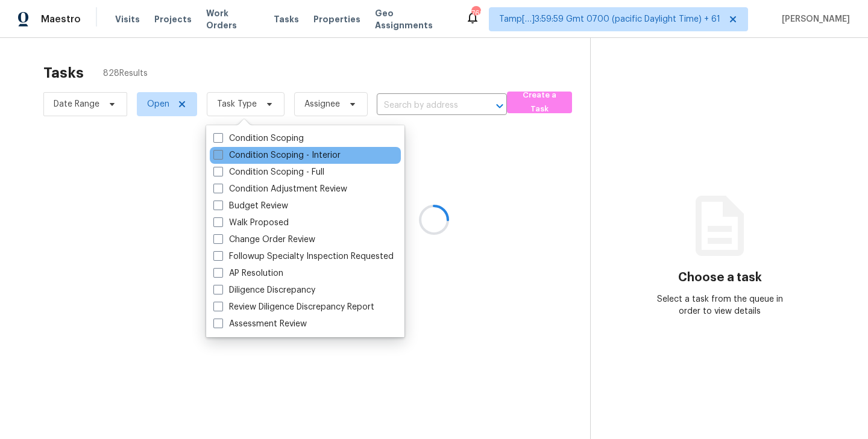
click at [217, 151] on span at bounding box center [218, 155] width 10 height 10
click at [217, 151] on input "Condition Scoping - Interior" at bounding box center [217, 153] width 8 height 8
checkbox input "true"
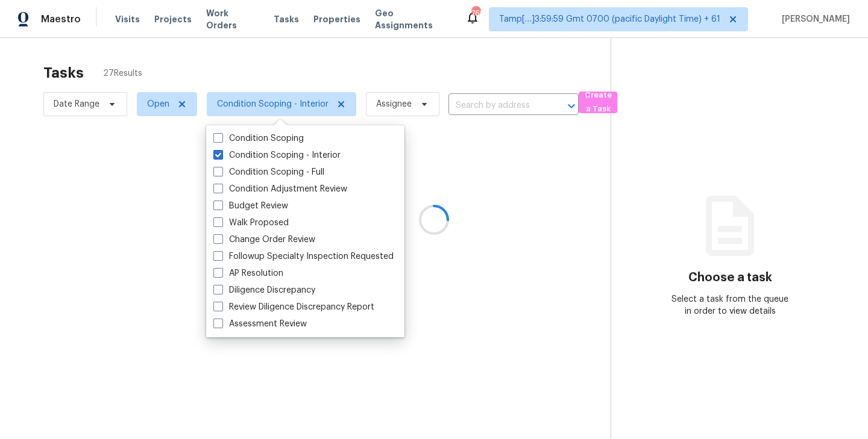
click at [283, 63] on div at bounding box center [434, 219] width 868 height 439
